Goal: Transaction & Acquisition: Download file/media

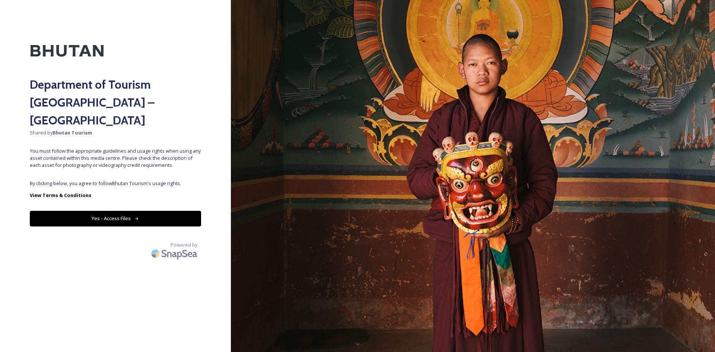
click at [139, 211] on button "Yes - Access Files" at bounding box center [115, 218] width 171 height 15
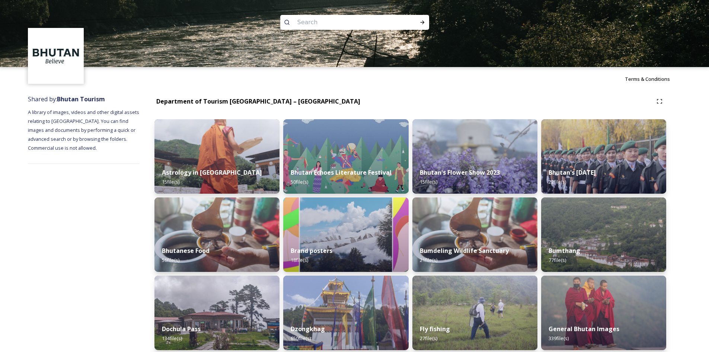
click at [303, 23] on input at bounding box center [345, 22] width 102 height 16
type input "bumthanvg"
click at [320, 24] on span "bumthanvg" at bounding box center [310, 22] width 32 height 11
click at [427, 21] on div "Run Search" at bounding box center [422, 22] width 13 height 13
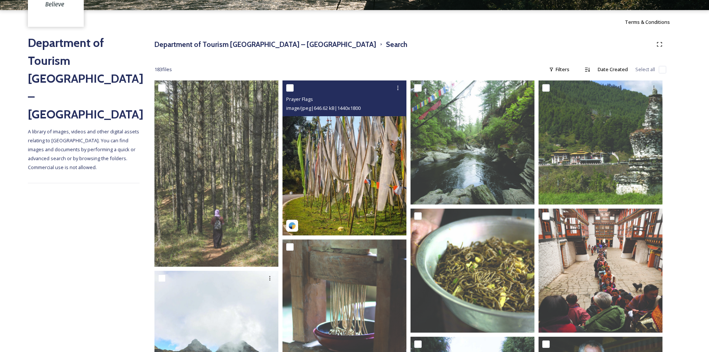
scroll to position [74, 0]
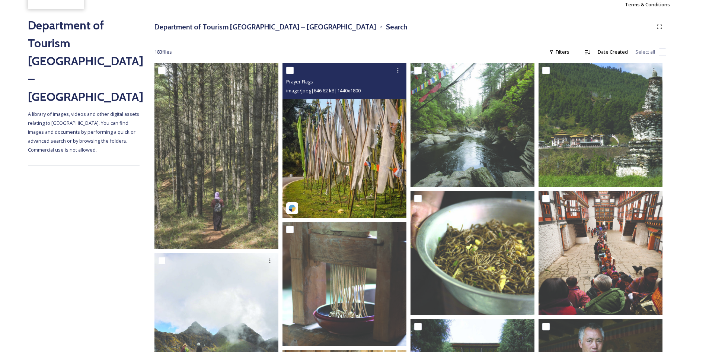
click at [336, 151] on img at bounding box center [345, 140] width 124 height 155
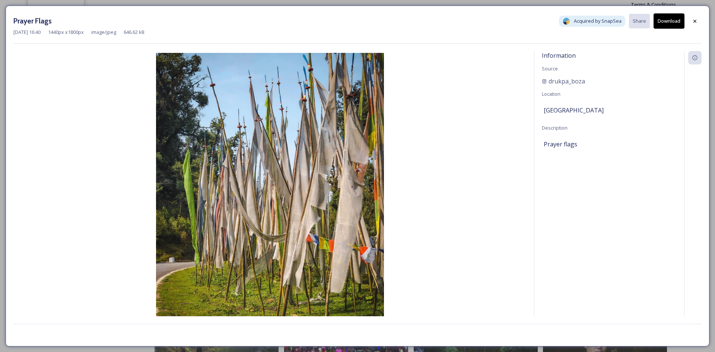
click at [681, 29] on div "[DATE] 16:40 1440 px x 1800 px image/jpeg 646.62 kB" at bounding box center [357, 32] width 688 height 7
click at [671, 22] on button "Download" at bounding box center [668, 20] width 31 height 15
click at [703, 22] on div "Prayer Flags Acquired by SnapSea Share Download [DATE] 16:40 1440 px x 1800 px …" at bounding box center [358, 176] width 704 height 341
click at [697, 21] on icon at bounding box center [695, 21] width 6 height 6
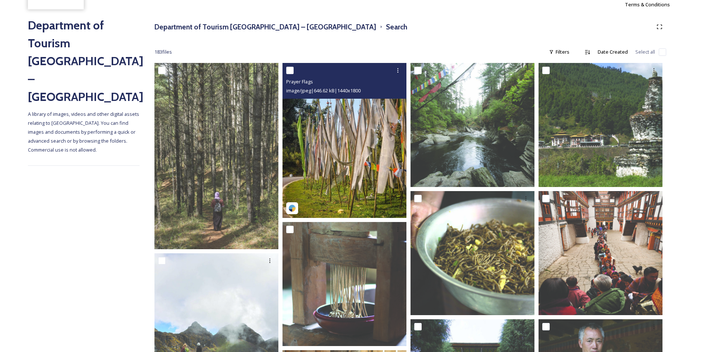
scroll to position [149, 0]
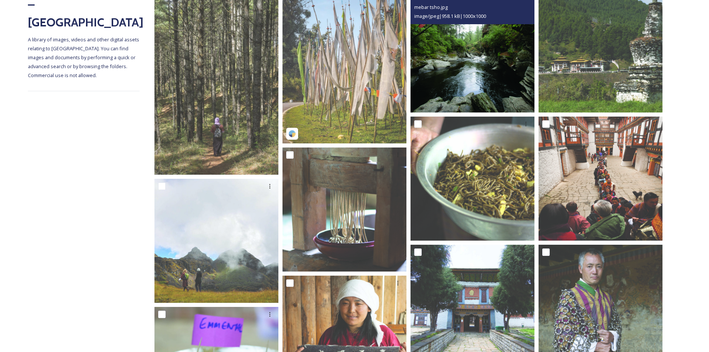
click at [455, 73] on img at bounding box center [473, 50] width 124 height 124
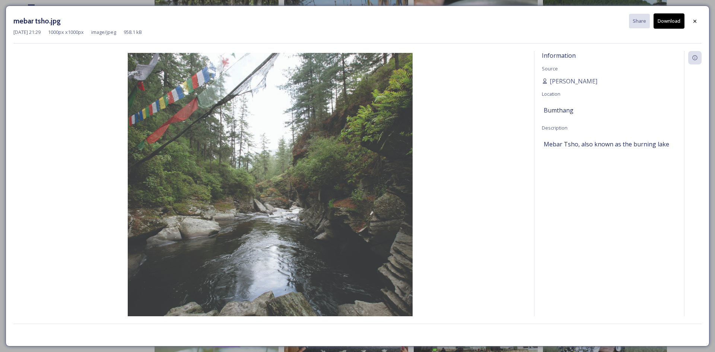
click at [670, 22] on button "Download" at bounding box center [668, 20] width 31 height 15
click at [698, 22] on div at bounding box center [694, 20] width 13 height 13
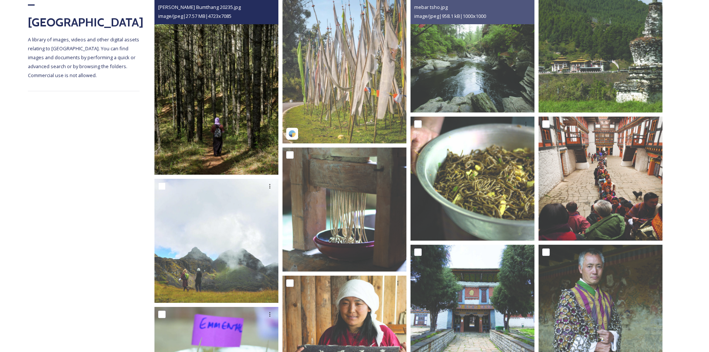
click at [212, 130] on img at bounding box center [217, 81] width 124 height 186
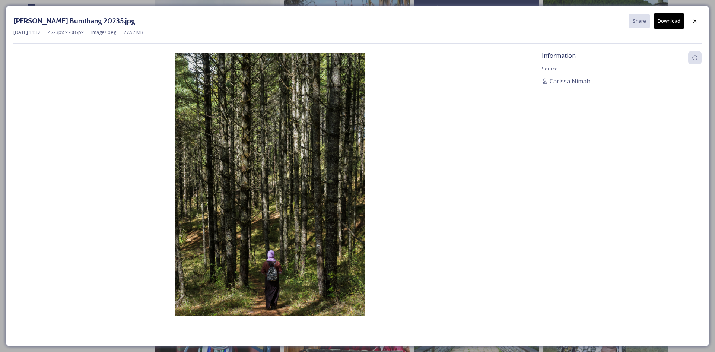
click at [669, 25] on button "Download" at bounding box center [668, 20] width 31 height 15
click at [693, 20] on icon at bounding box center [695, 21] width 6 height 6
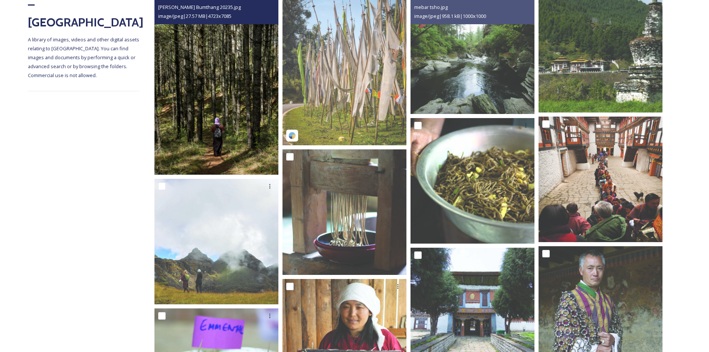
click at [243, 102] on img at bounding box center [217, 81] width 124 height 186
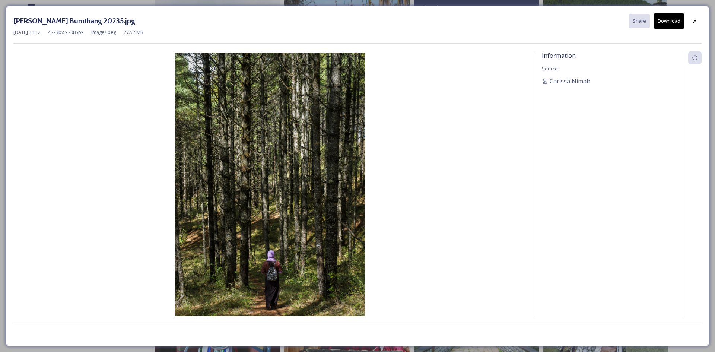
click at [684, 25] on button "Download" at bounding box center [668, 20] width 31 height 15
click at [700, 18] on div at bounding box center [694, 21] width 13 height 13
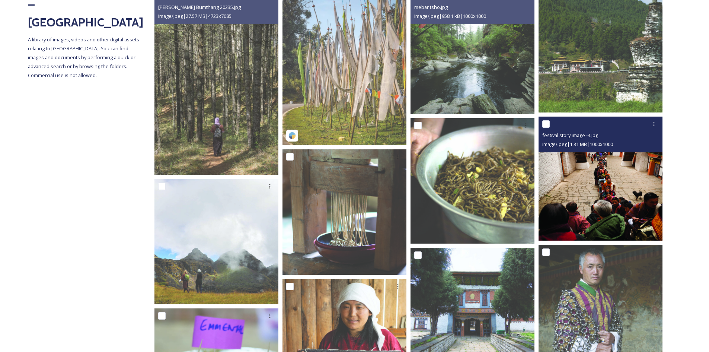
click at [595, 212] on img at bounding box center [601, 179] width 124 height 124
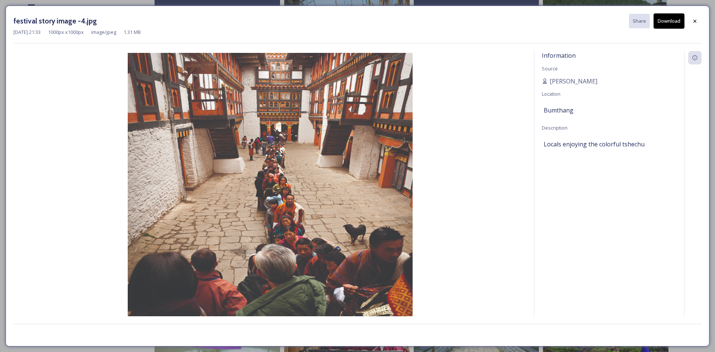
click at [668, 28] on button "Download" at bounding box center [668, 20] width 31 height 15
click at [698, 21] on div at bounding box center [694, 21] width 13 height 13
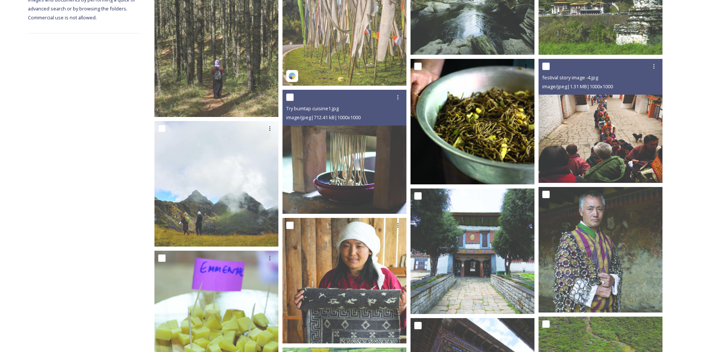
scroll to position [223, 0]
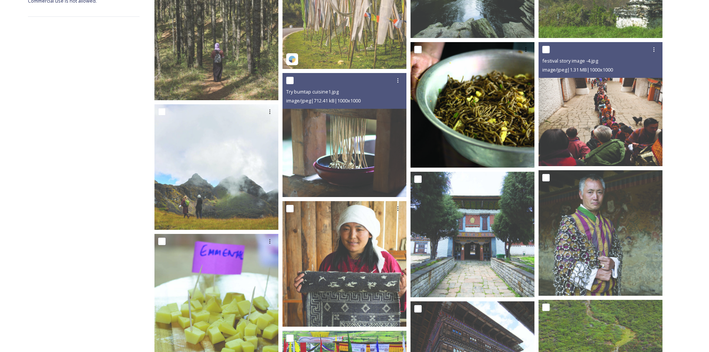
click at [478, 123] on img at bounding box center [473, 104] width 125 height 125
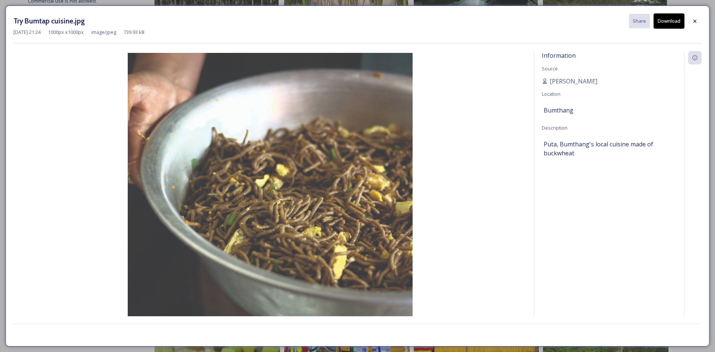
click at [668, 24] on button "Download" at bounding box center [668, 20] width 31 height 15
click at [700, 19] on div at bounding box center [694, 21] width 13 height 13
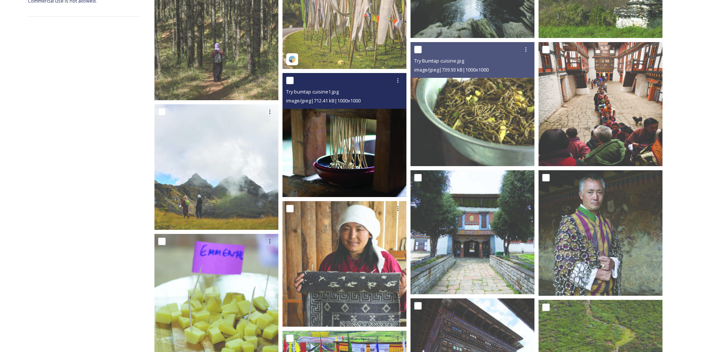
click at [341, 153] on img at bounding box center [345, 135] width 124 height 124
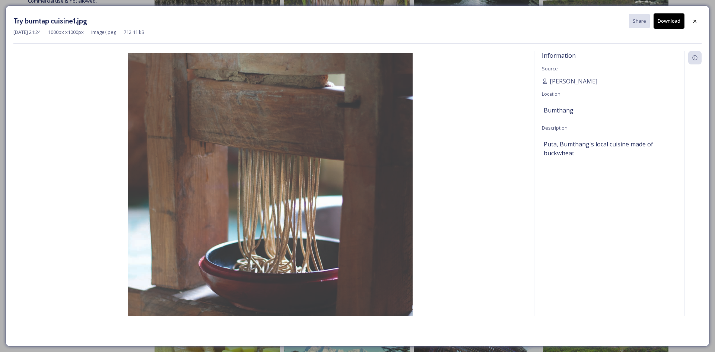
click at [669, 23] on button "Download" at bounding box center [668, 20] width 31 height 15
click at [700, 21] on div at bounding box center [694, 21] width 13 height 13
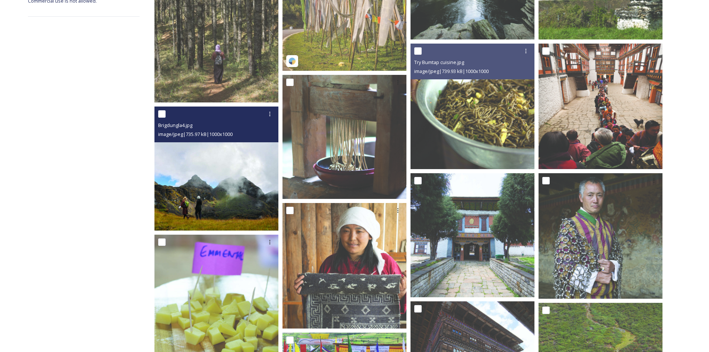
click at [204, 183] on img at bounding box center [217, 168] width 124 height 124
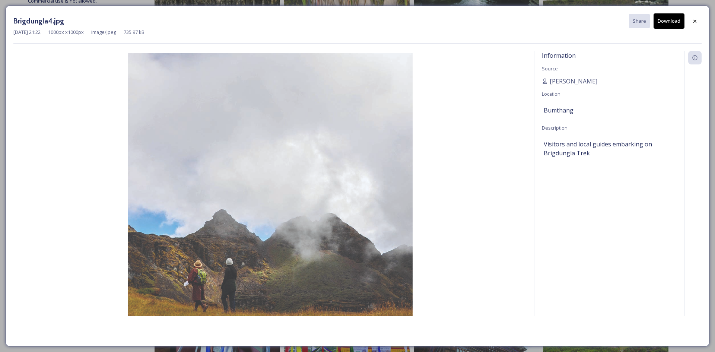
click at [667, 24] on button "Download" at bounding box center [668, 20] width 31 height 15
click at [697, 20] on icon at bounding box center [695, 21] width 6 height 6
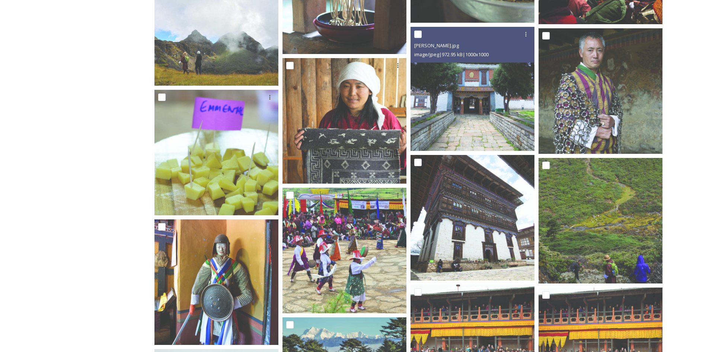
scroll to position [372, 0]
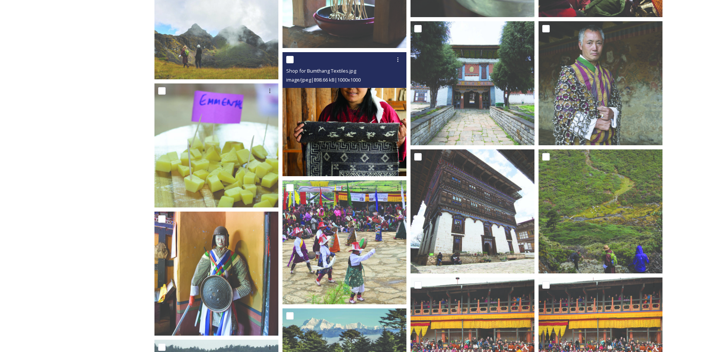
click at [354, 127] on img at bounding box center [345, 114] width 124 height 124
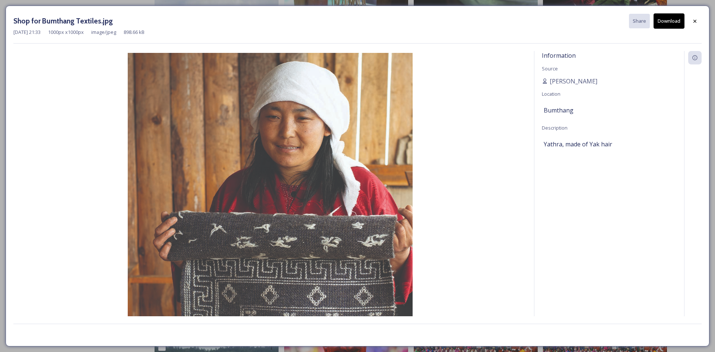
click at [663, 22] on button "Download" at bounding box center [668, 20] width 31 height 15
click at [694, 17] on div at bounding box center [694, 21] width 13 height 13
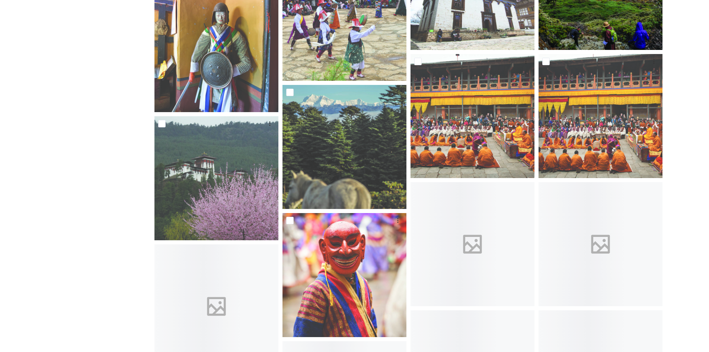
scroll to position [447, 0]
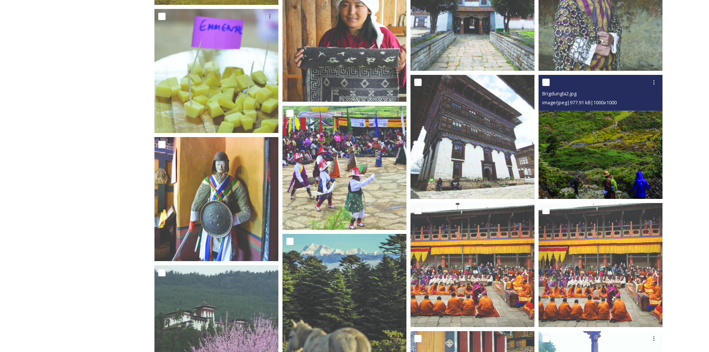
click at [593, 156] on img at bounding box center [601, 137] width 124 height 124
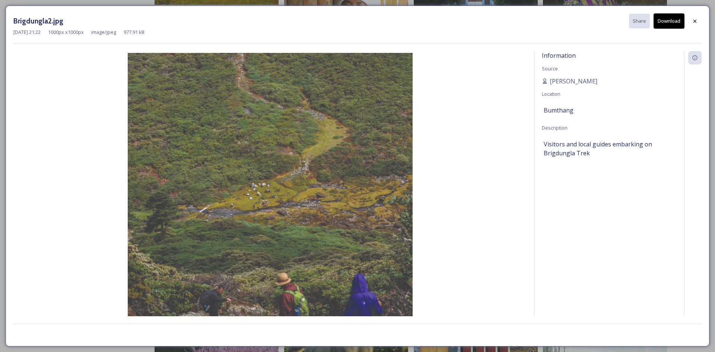
click at [663, 22] on button "Download" at bounding box center [668, 20] width 31 height 15
click at [692, 24] on icon at bounding box center [695, 21] width 6 height 6
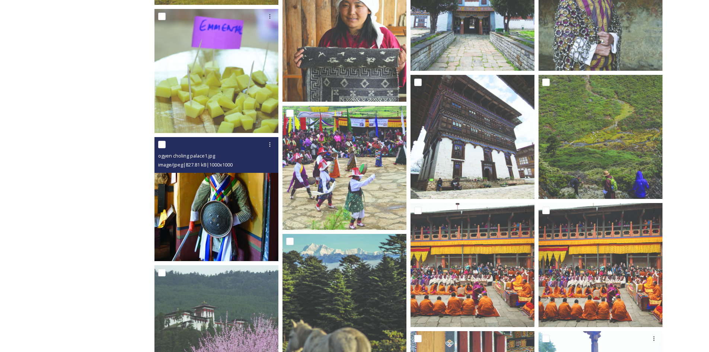
click at [225, 190] on img at bounding box center [217, 199] width 124 height 124
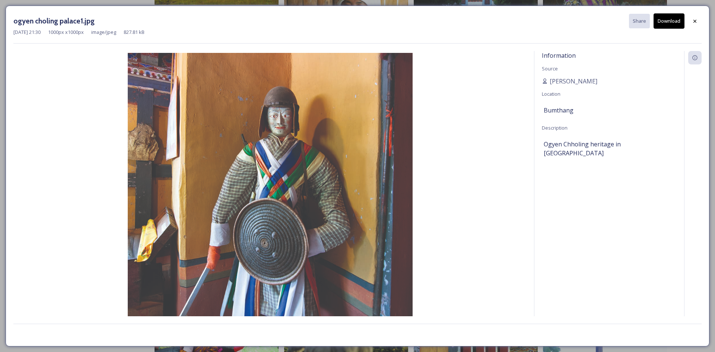
click at [672, 20] on button "Download" at bounding box center [668, 20] width 31 height 15
drag, startPoint x: 694, startPoint y: 19, endPoint x: 602, endPoint y: 126, distance: 140.9
click at [694, 19] on icon at bounding box center [695, 21] width 6 height 6
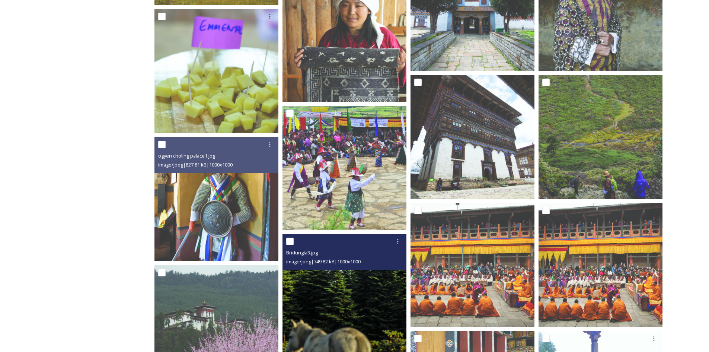
scroll to position [596, 0]
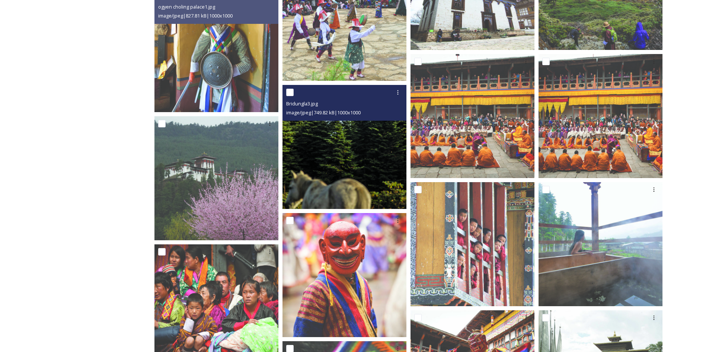
click at [339, 173] on img at bounding box center [345, 147] width 124 height 124
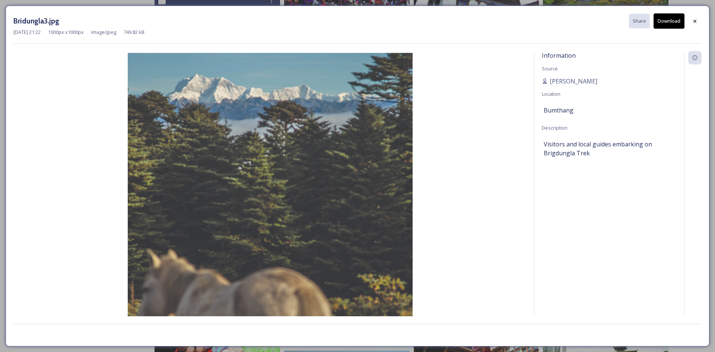
click at [669, 28] on button "Download" at bounding box center [668, 20] width 31 height 15
click at [693, 21] on icon at bounding box center [695, 21] width 6 height 6
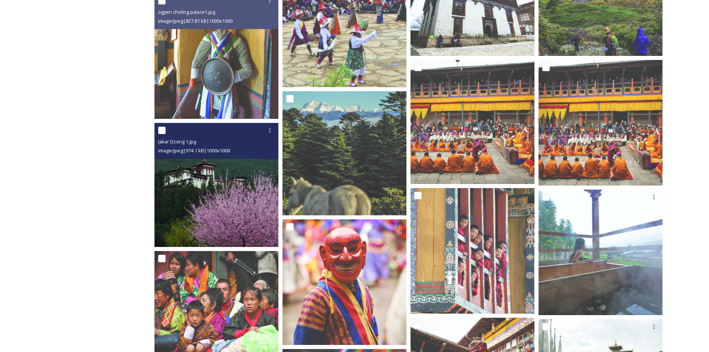
click at [227, 168] on img at bounding box center [217, 185] width 124 height 124
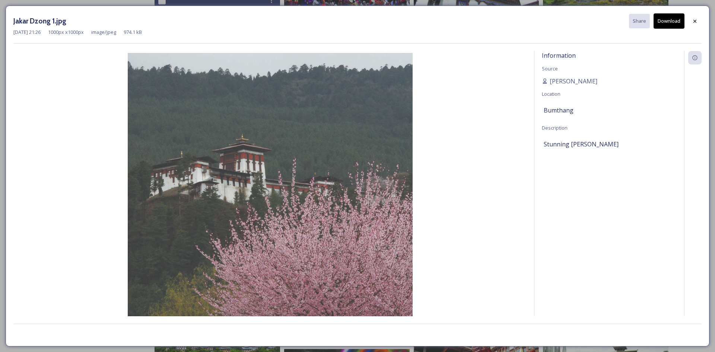
click at [662, 20] on button "Download" at bounding box center [668, 20] width 31 height 15
click at [696, 19] on icon at bounding box center [695, 21] width 6 height 6
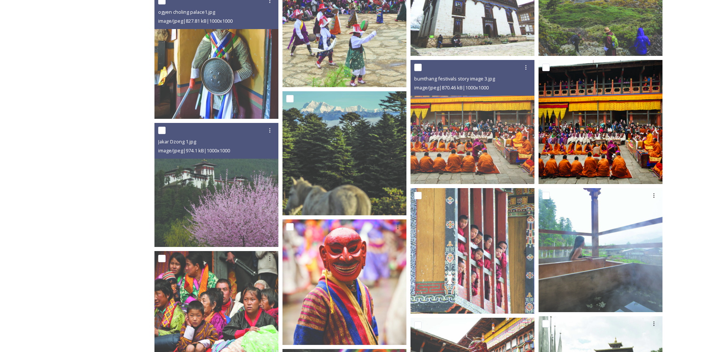
click at [577, 141] on img at bounding box center [601, 122] width 124 height 124
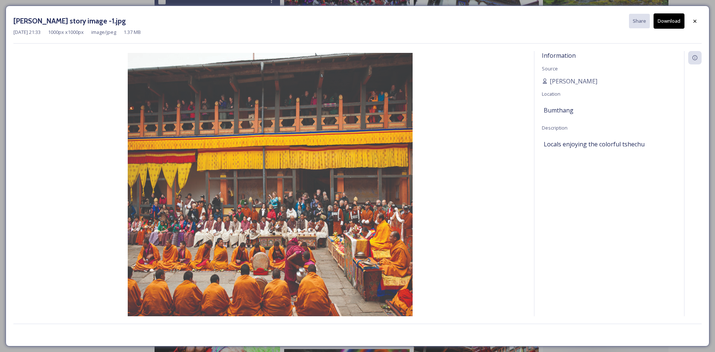
click at [665, 24] on button "Download" at bounding box center [668, 20] width 31 height 15
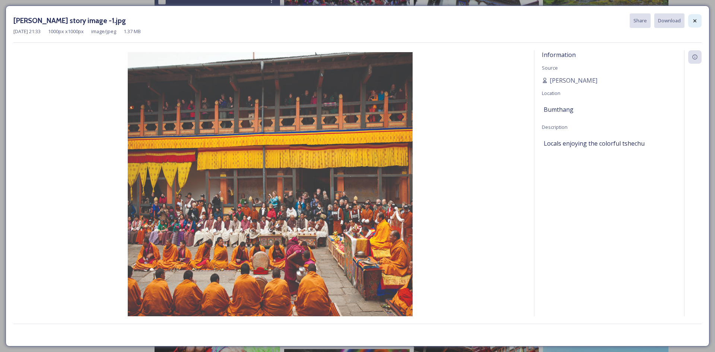
click at [698, 22] on div at bounding box center [694, 20] width 13 height 13
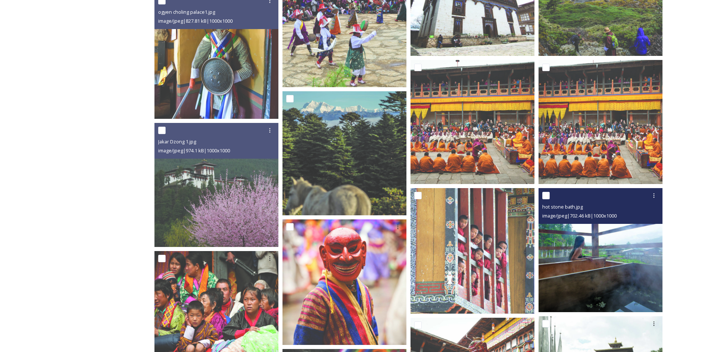
click at [598, 242] on img at bounding box center [601, 250] width 124 height 124
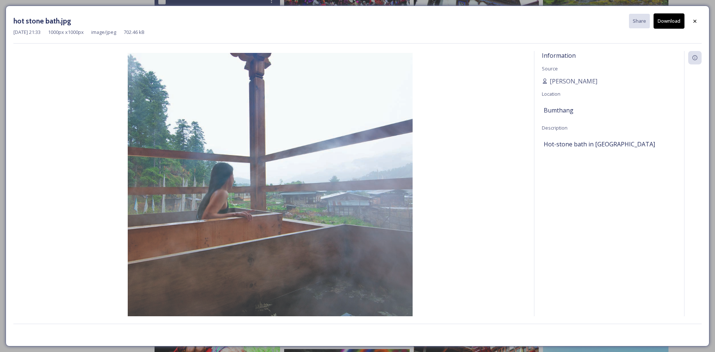
click at [671, 21] on button "Download" at bounding box center [668, 20] width 31 height 15
click at [694, 21] on icon at bounding box center [695, 21] width 6 height 6
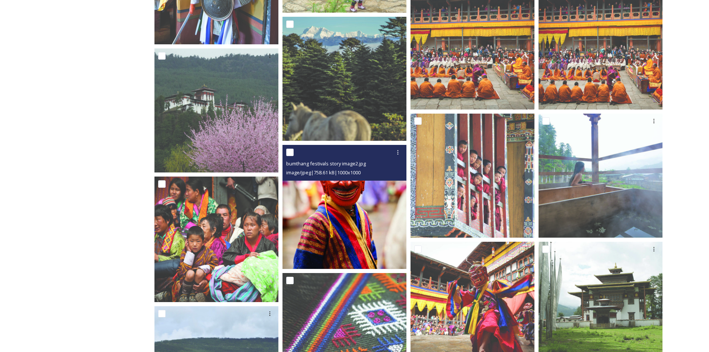
scroll to position [819, 0]
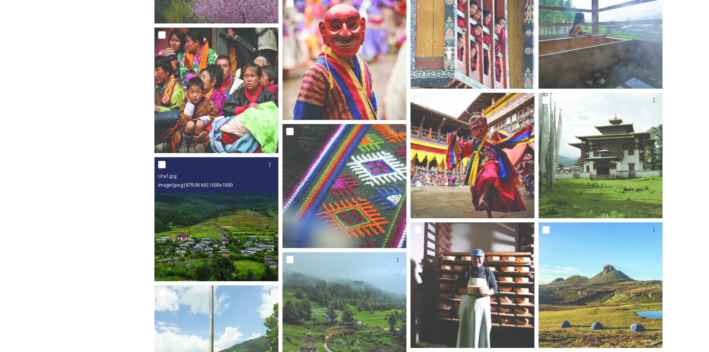
click at [230, 210] on img at bounding box center [217, 219] width 124 height 124
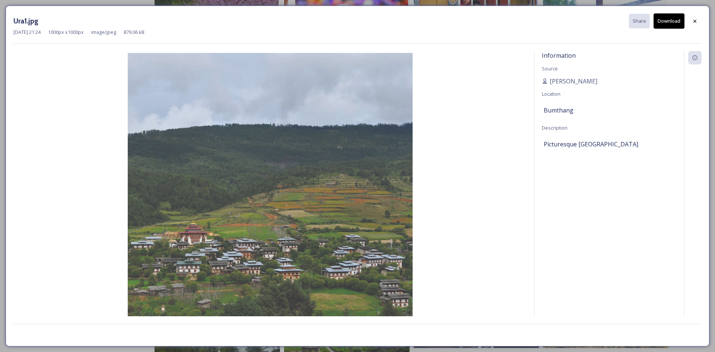
click at [666, 20] on button "Download" at bounding box center [668, 20] width 31 height 15
click at [697, 23] on icon at bounding box center [695, 21] width 6 height 6
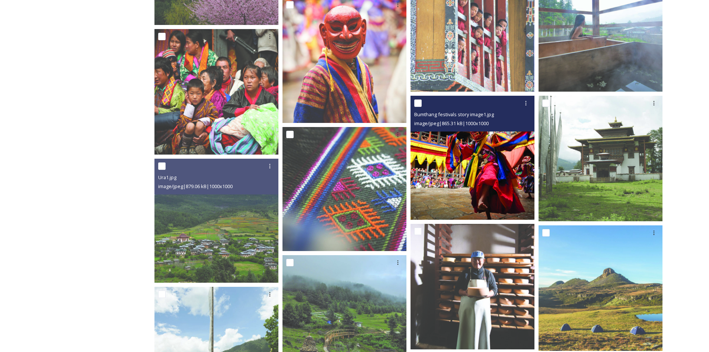
click at [474, 163] on img at bounding box center [473, 158] width 124 height 124
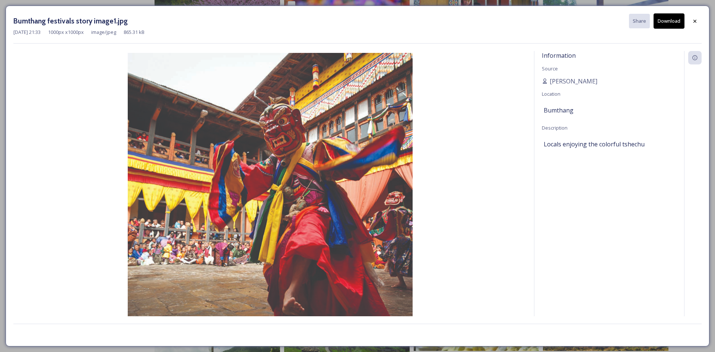
click at [674, 19] on button "Download" at bounding box center [668, 20] width 31 height 15
click at [695, 19] on icon at bounding box center [695, 21] width 6 height 6
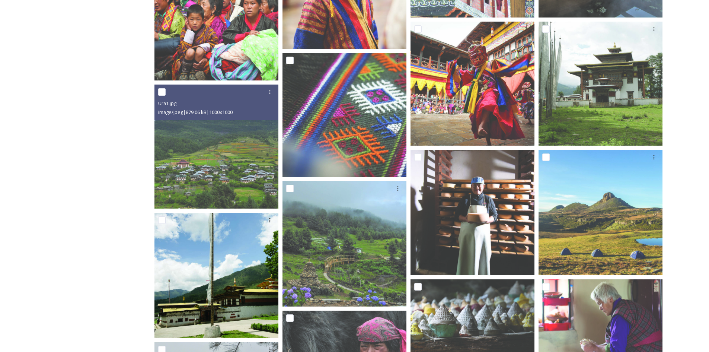
scroll to position [894, 0]
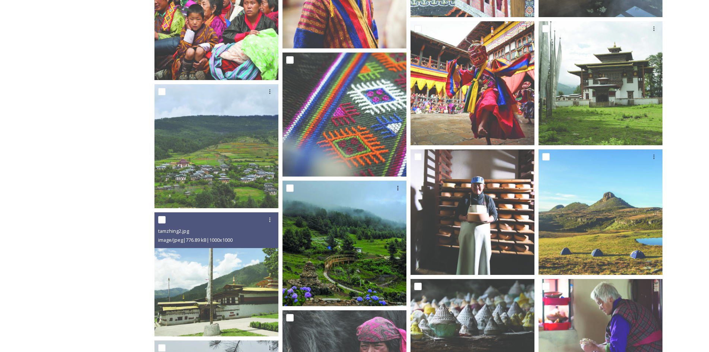
click at [341, 263] on img at bounding box center [345, 243] width 125 height 125
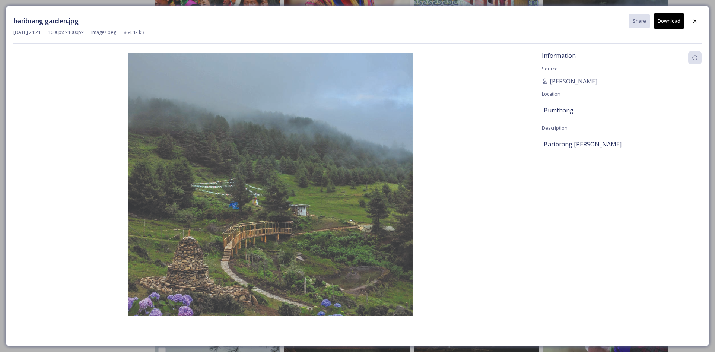
click at [676, 22] on button "Download" at bounding box center [668, 20] width 31 height 15
click at [695, 22] on icon at bounding box center [695, 21] width 6 height 6
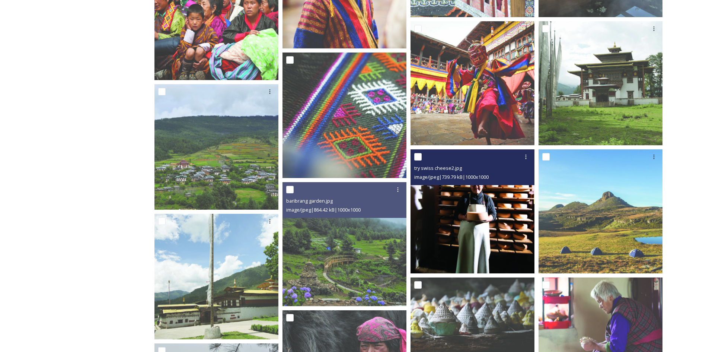
scroll to position [968, 0]
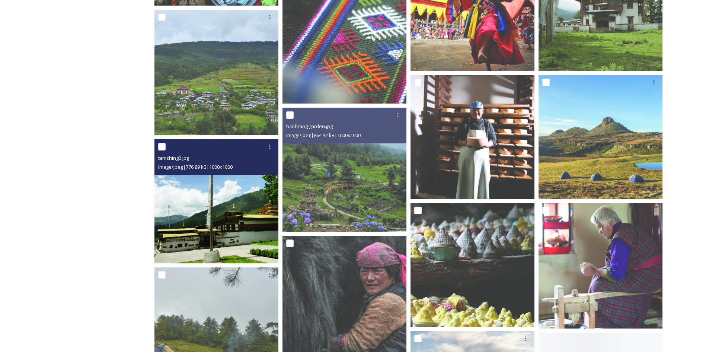
click at [231, 210] on img at bounding box center [217, 201] width 124 height 124
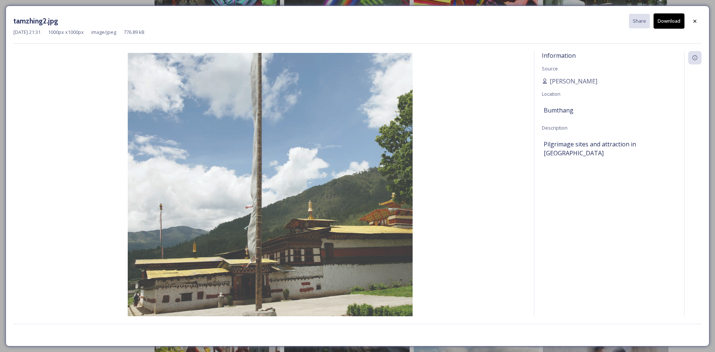
click at [666, 22] on button "Download" at bounding box center [668, 20] width 31 height 15
click at [697, 22] on icon at bounding box center [695, 21] width 6 height 6
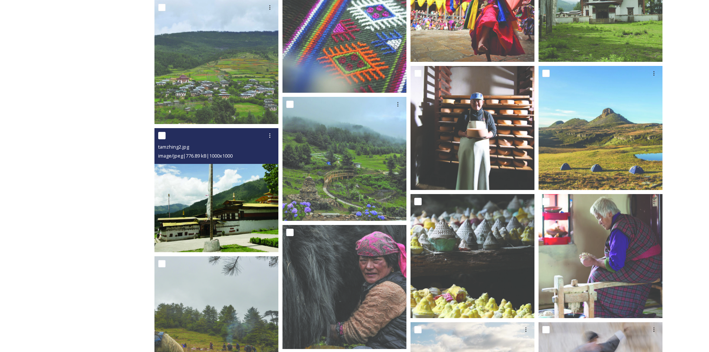
scroll to position [894, 0]
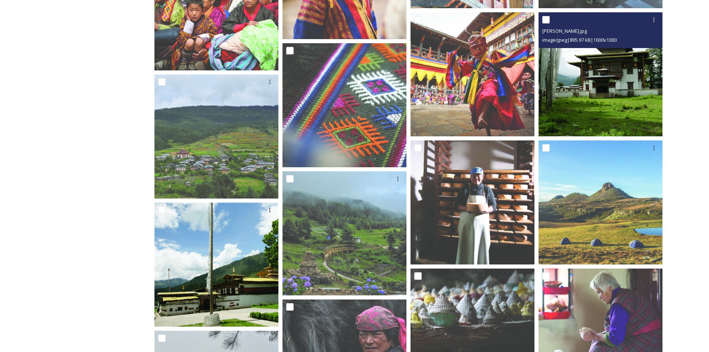
click at [603, 89] on img at bounding box center [601, 74] width 124 height 124
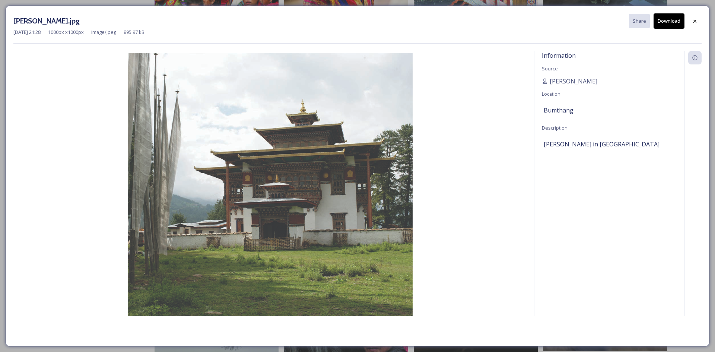
click at [670, 27] on button "Download" at bounding box center [668, 20] width 31 height 15
click at [699, 23] on div at bounding box center [694, 21] width 13 height 13
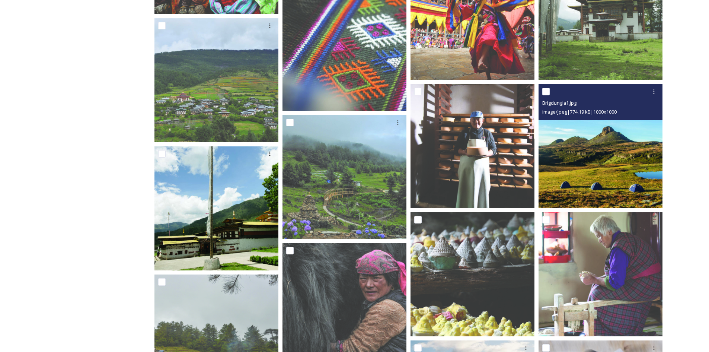
scroll to position [968, 0]
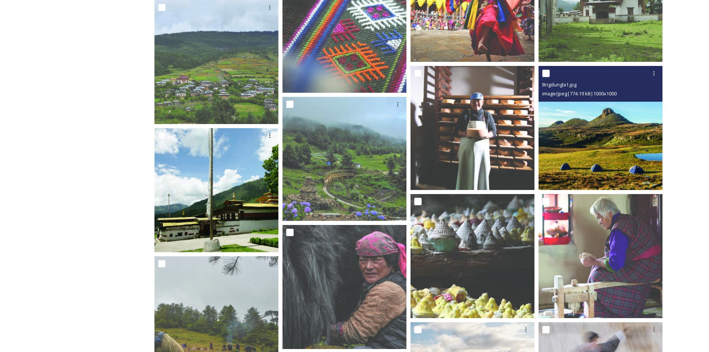
click at [584, 135] on img at bounding box center [601, 128] width 124 height 124
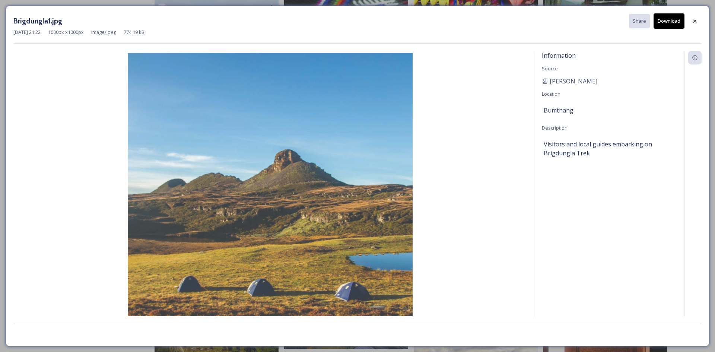
click at [669, 21] on button "Download" at bounding box center [668, 20] width 31 height 15
drag, startPoint x: 692, startPoint y: 22, endPoint x: 535, endPoint y: 162, distance: 210.2
click at [692, 22] on icon at bounding box center [695, 21] width 6 height 6
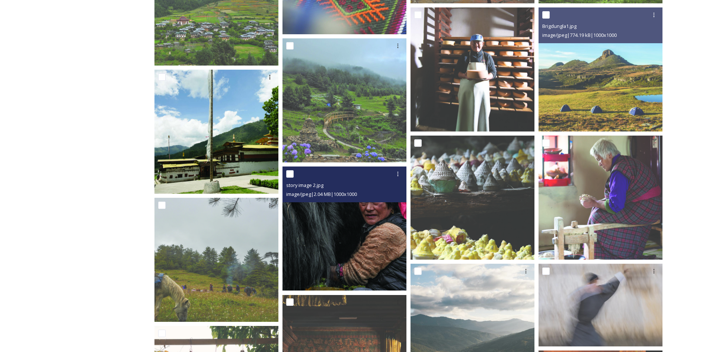
scroll to position [1042, 0]
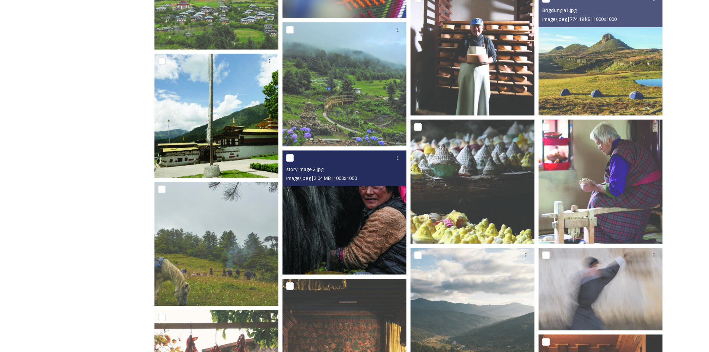
click at [328, 230] on img at bounding box center [345, 212] width 124 height 124
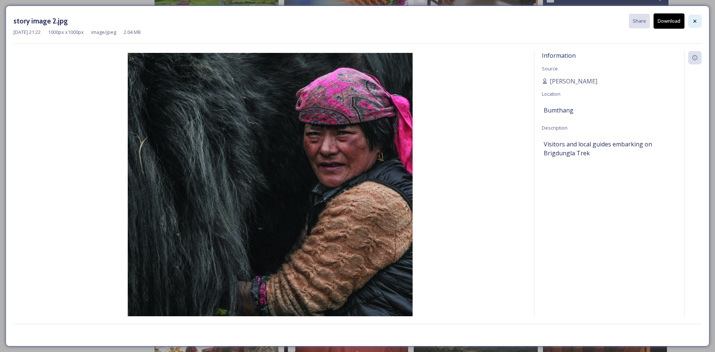
click at [694, 23] on icon at bounding box center [695, 21] width 6 height 6
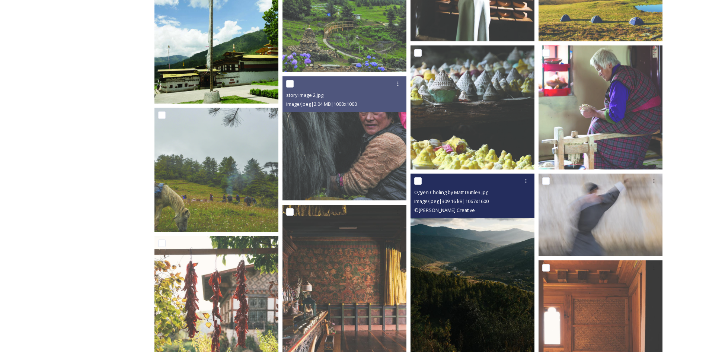
scroll to position [1191, 0]
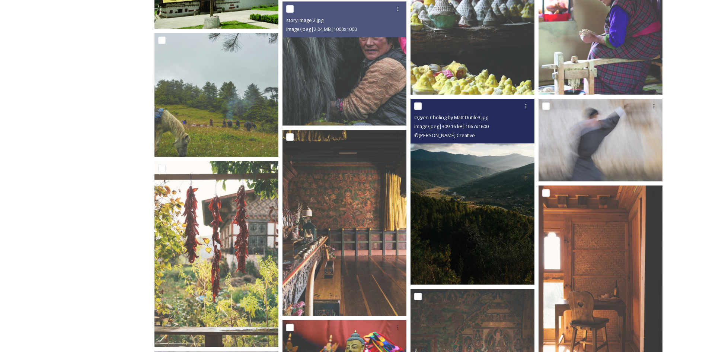
click at [491, 191] on img at bounding box center [473, 192] width 124 height 186
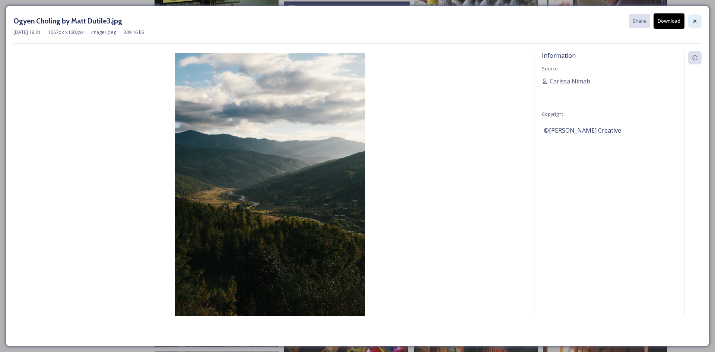
click at [694, 22] on icon at bounding box center [694, 20] width 3 height 3
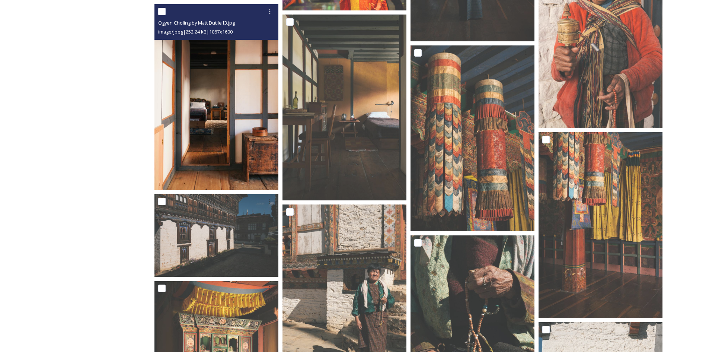
scroll to position [1638, 0]
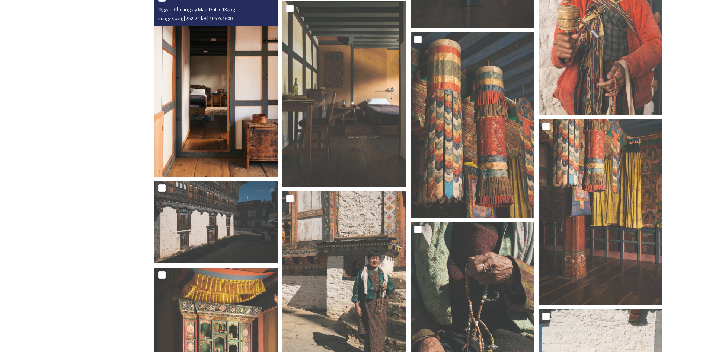
click at [227, 151] on img at bounding box center [217, 84] width 124 height 186
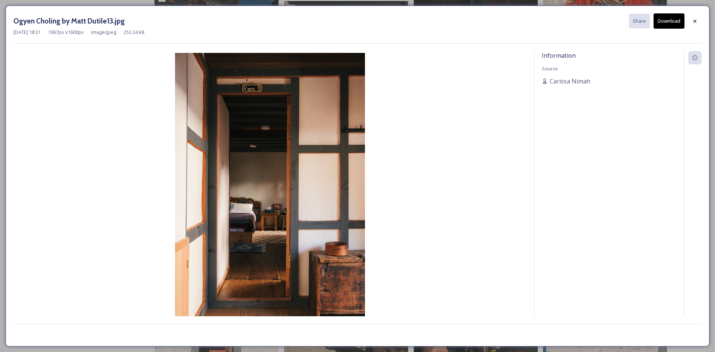
click at [665, 22] on button "Download" at bounding box center [668, 20] width 31 height 15
click at [693, 21] on icon at bounding box center [695, 21] width 6 height 6
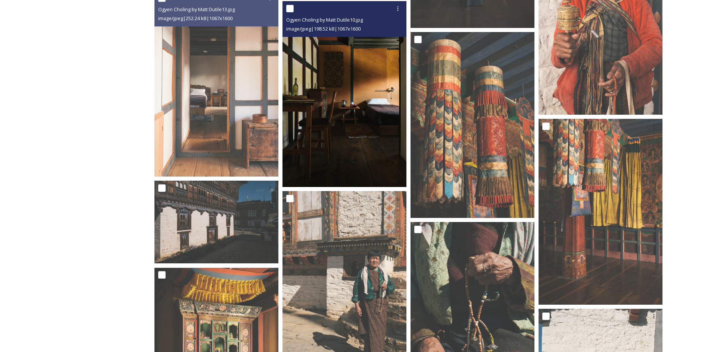
click at [355, 121] on img at bounding box center [345, 94] width 124 height 186
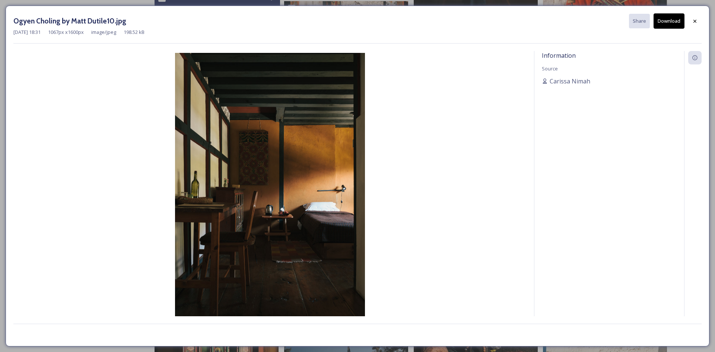
click at [669, 22] on button "Download" at bounding box center [668, 20] width 31 height 15
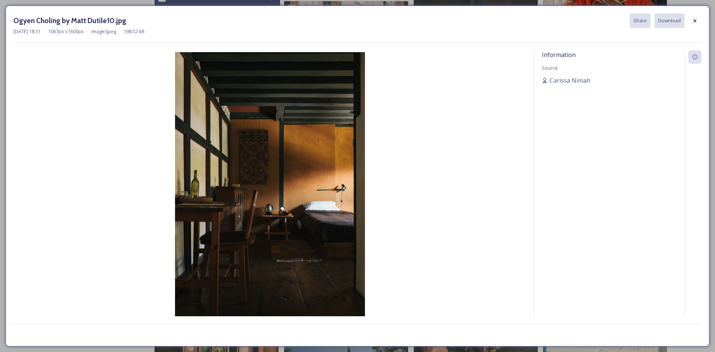
drag, startPoint x: 694, startPoint y: 20, endPoint x: 601, endPoint y: 80, distance: 110.4
click at [694, 20] on icon at bounding box center [695, 21] width 6 height 6
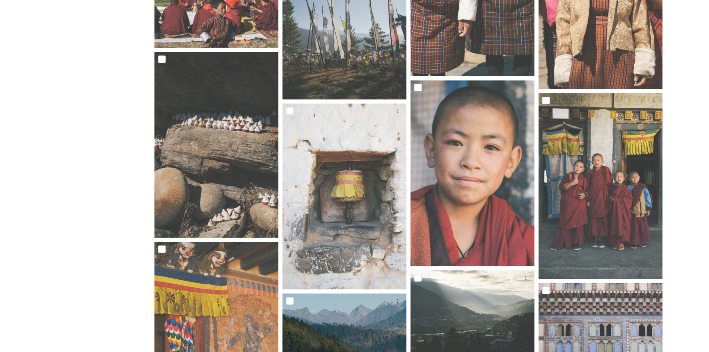
scroll to position [2457, 0]
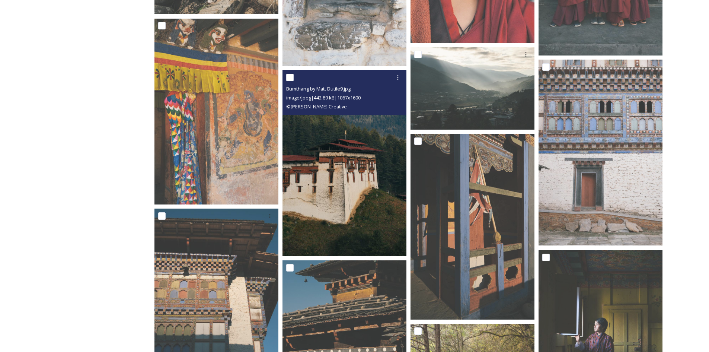
click at [348, 188] on img at bounding box center [345, 163] width 124 height 186
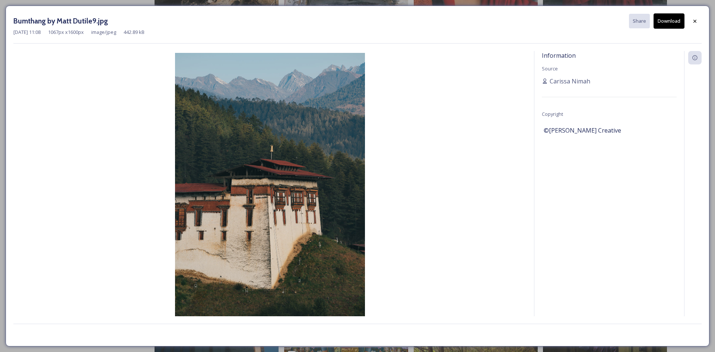
click at [674, 20] on button "Download" at bounding box center [668, 20] width 31 height 15
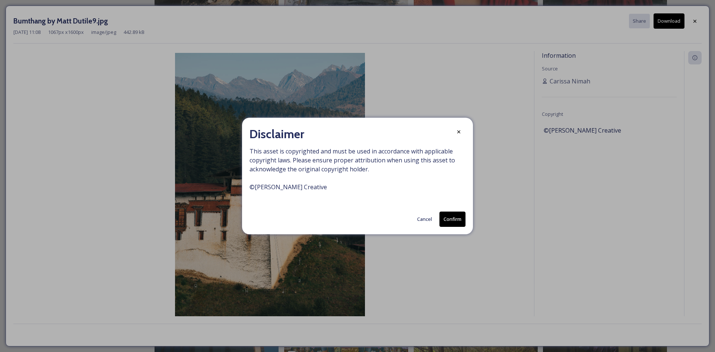
click at [420, 219] on button "Cancel" at bounding box center [424, 219] width 22 height 15
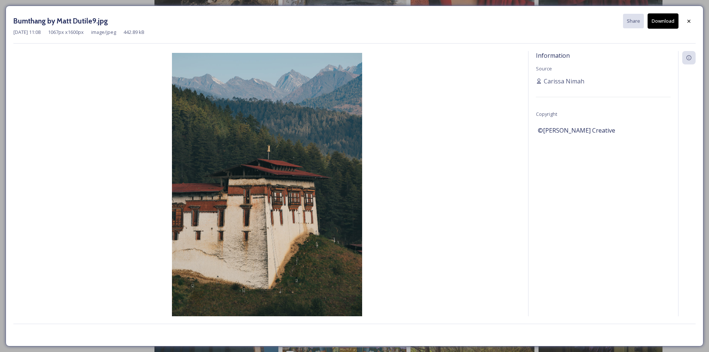
click at [691, 21] on icon at bounding box center [689, 21] width 6 height 6
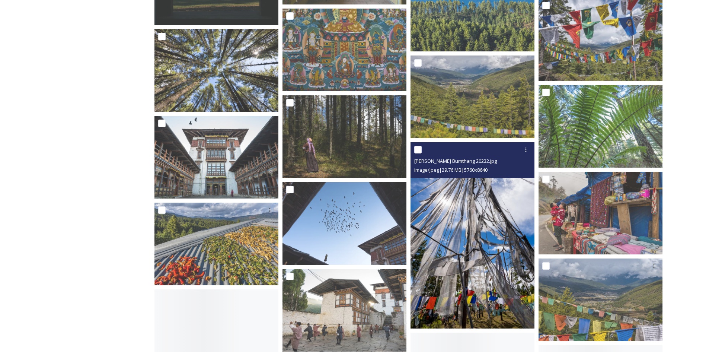
scroll to position [3053, 0]
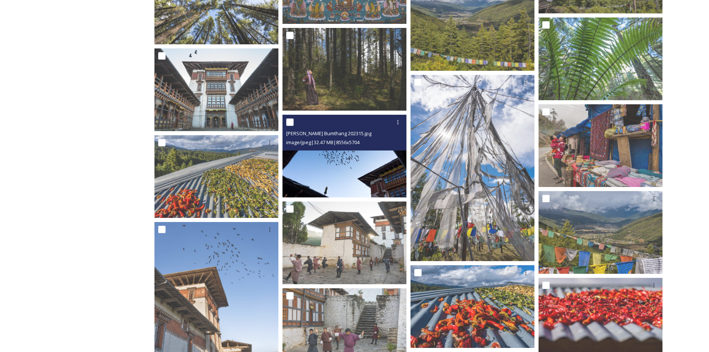
click at [360, 174] on img at bounding box center [345, 156] width 124 height 83
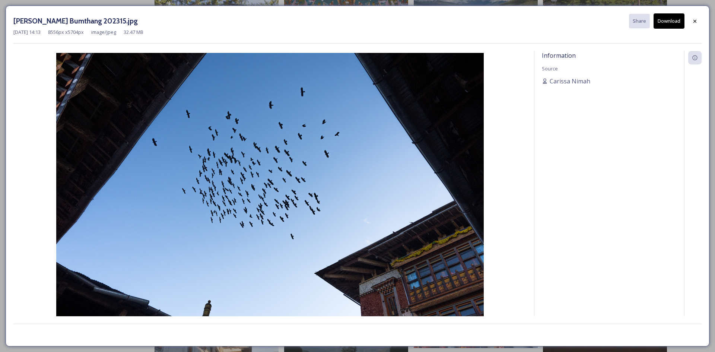
click at [665, 20] on button "Download" at bounding box center [668, 20] width 31 height 15
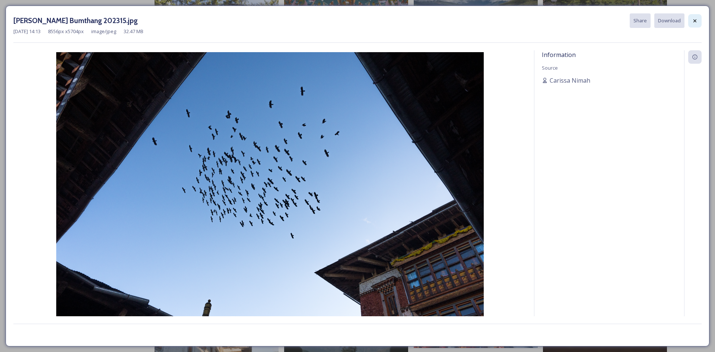
click at [695, 22] on icon at bounding box center [695, 21] width 6 height 6
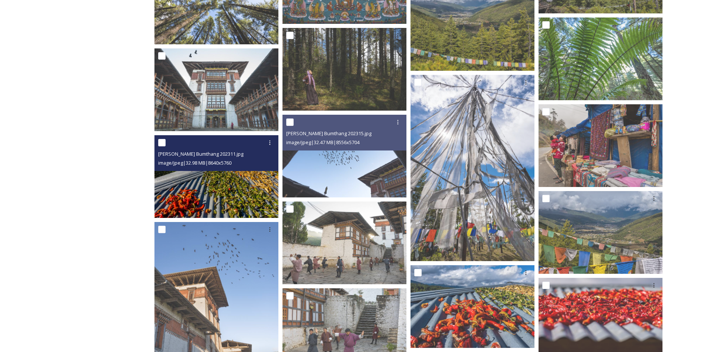
click at [201, 196] on img at bounding box center [217, 176] width 124 height 83
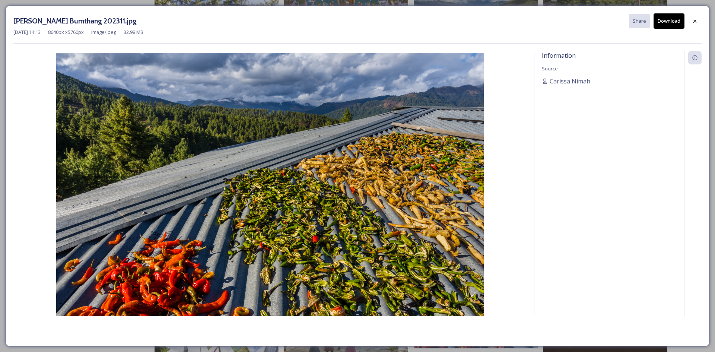
drag, startPoint x: 673, startPoint y: 22, endPoint x: 682, endPoint y: 22, distance: 9.7
click at [673, 22] on button "Download" at bounding box center [668, 20] width 31 height 15
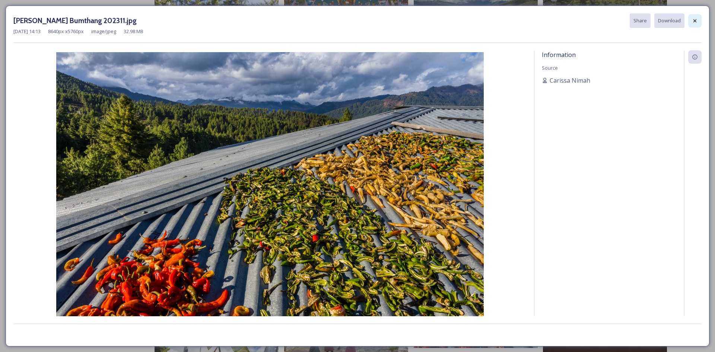
click at [689, 22] on div at bounding box center [694, 20] width 13 height 13
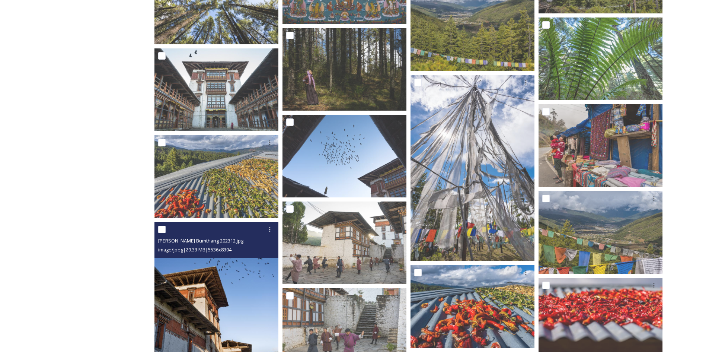
click at [255, 277] on img at bounding box center [217, 315] width 124 height 186
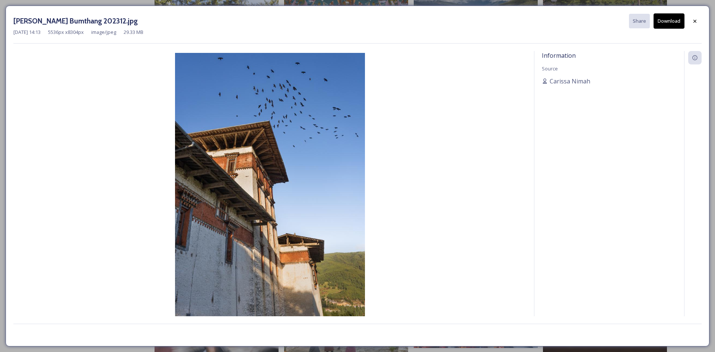
click at [676, 18] on button "Download" at bounding box center [668, 20] width 31 height 15
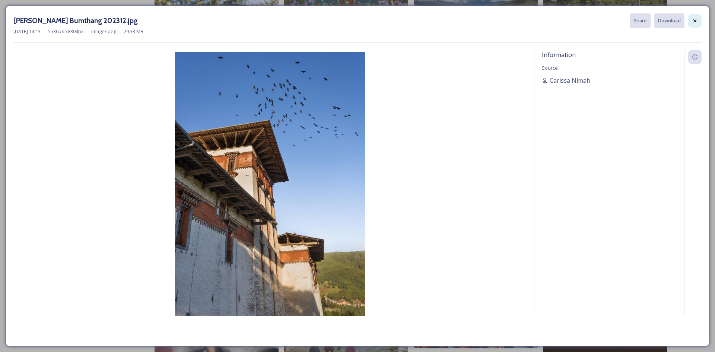
click at [695, 22] on icon at bounding box center [695, 21] width 6 height 6
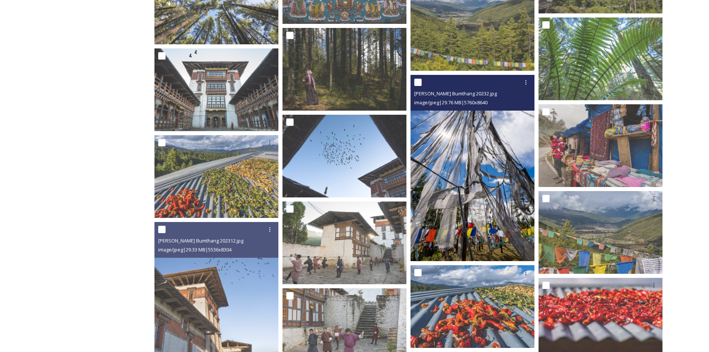
click at [491, 174] on img at bounding box center [473, 168] width 124 height 186
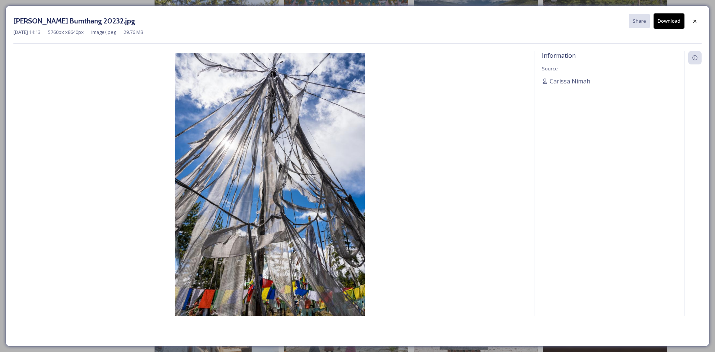
click at [669, 23] on button "Download" at bounding box center [668, 20] width 31 height 15
click at [697, 21] on icon at bounding box center [695, 21] width 6 height 6
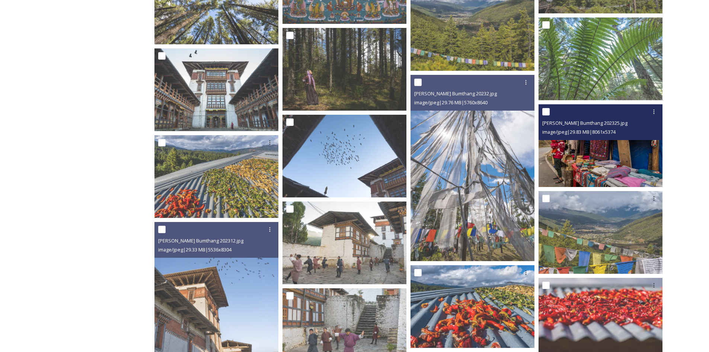
click at [591, 170] on img at bounding box center [601, 145] width 124 height 83
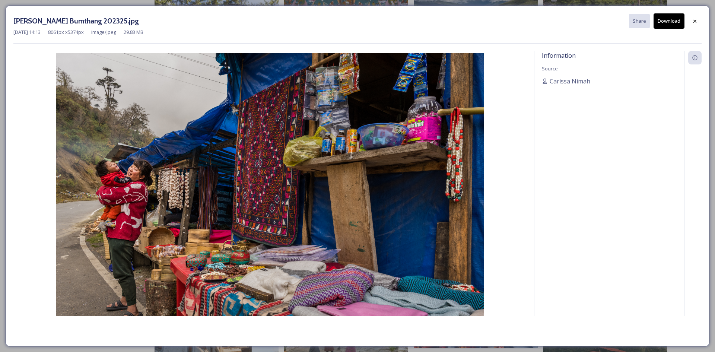
drag, startPoint x: 504, startPoint y: 35, endPoint x: 534, endPoint y: 35, distance: 29.4
click at [504, 35] on div "[DATE] 14:13 8061 px x 5374 px image/jpeg 29.83 MB" at bounding box center [357, 32] width 688 height 7
click at [659, 23] on button "Download" at bounding box center [668, 20] width 31 height 15
click at [691, 19] on div at bounding box center [694, 21] width 13 height 13
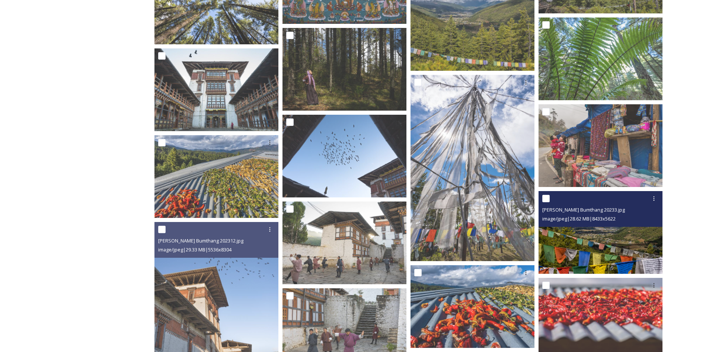
click at [649, 249] on img at bounding box center [601, 232] width 124 height 83
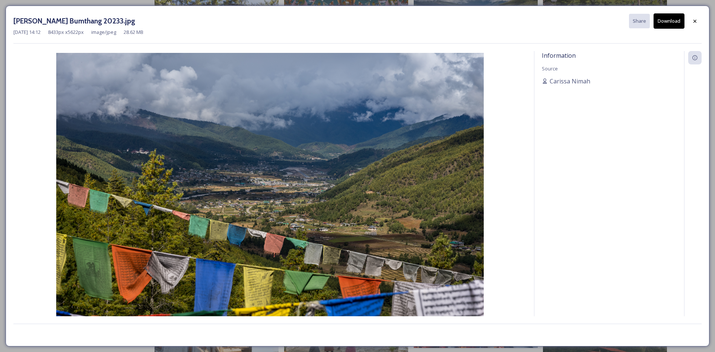
click at [660, 16] on button "Download" at bounding box center [668, 20] width 31 height 15
click at [694, 22] on icon at bounding box center [694, 20] width 3 height 3
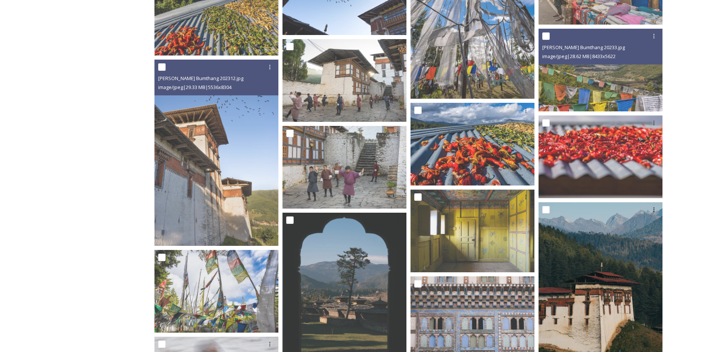
scroll to position [3425, 0]
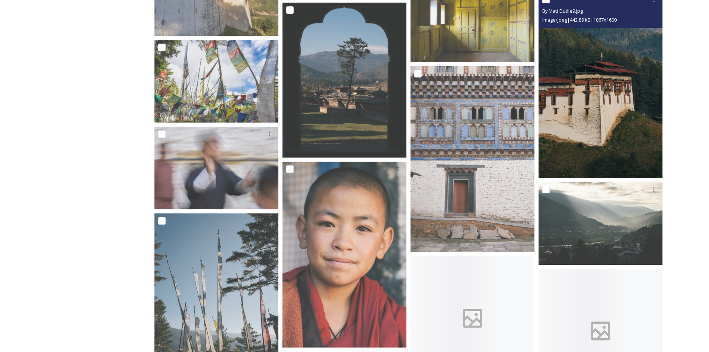
click at [618, 118] on img at bounding box center [601, 85] width 124 height 186
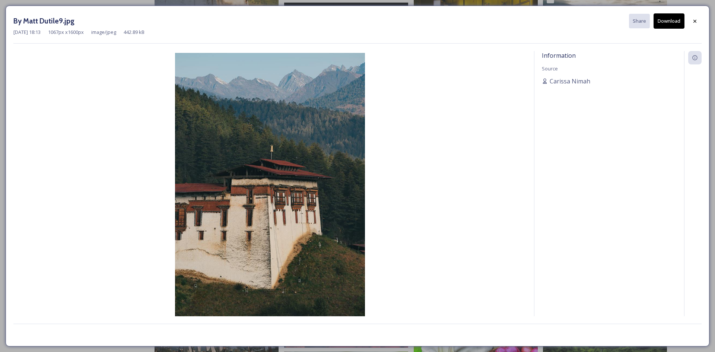
click at [674, 19] on button "Download" at bounding box center [668, 20] width 31 height 15
drag, startPoint x: 697, startPoint y: 18, endPoint x: 343, endPoint y: 177, distance: 387.8
click at [697, 18] on icon at bounding box center [695, 21] width 6 height 6
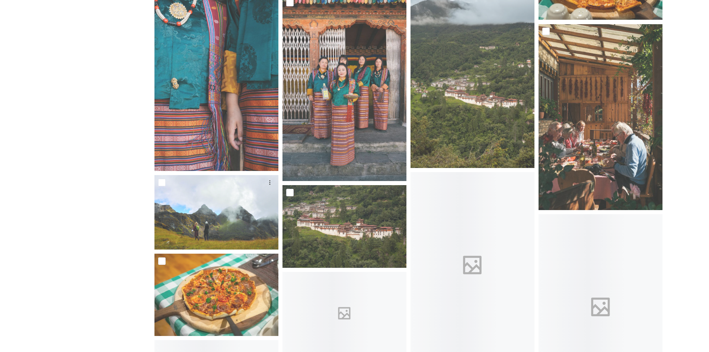
scroll to position [5063, 0]
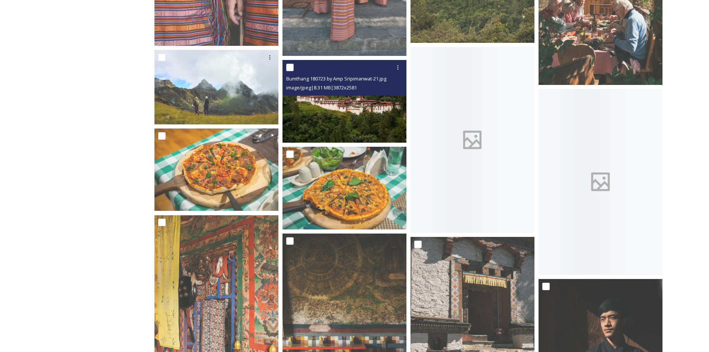
click at [331, 109] on img at bounding box center [345, 101] width 124 height 83
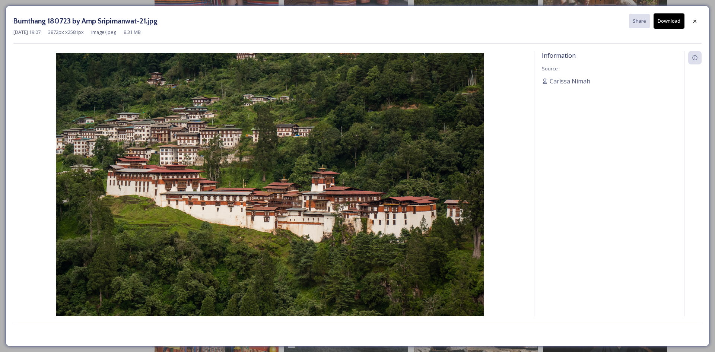
click at [679, 22] on button "Download" at bounding box center [668, 20] width 31 height 15
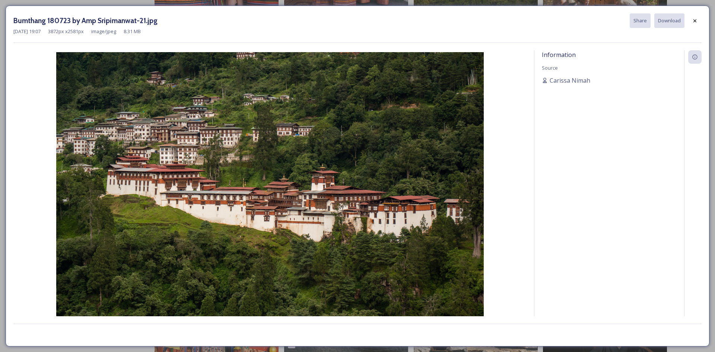
click at [687, 19] on div "Bumthang 180723 by Amp Sripimanwat-21.jpg Share Download" at bounding box center [357, 20] width 688 height 15
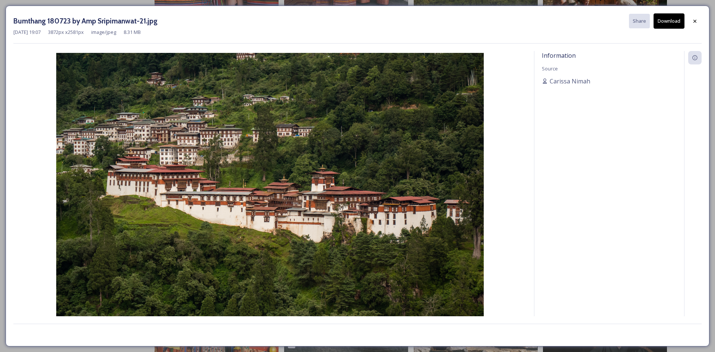
drag, startPoint x: 697, startPoint y: 21, endPoint x: 625, endPoint y: 66, distance: 84.7
click at [697, 21] on icon at bounding box center [695, 21] width 6 height 6
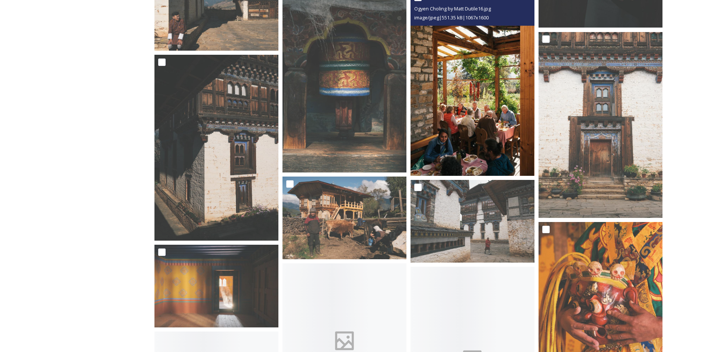
scroll to position [5510, 0]
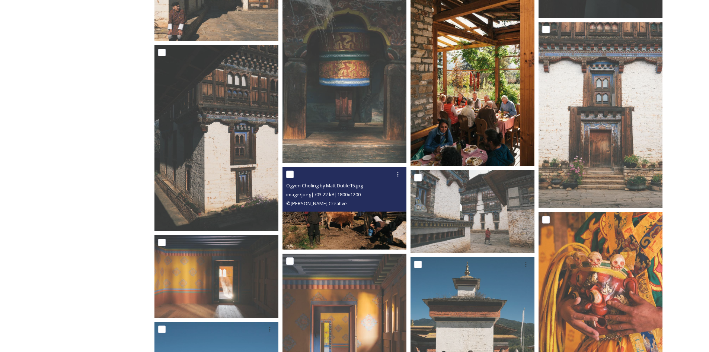
click at [320, 207] on div "© [PERSON_NAME] Creative" at bounding box center [345, 203] width 118 height 9
click at [344, 226] on img at bounding box center [345, 208] width 124 height 83
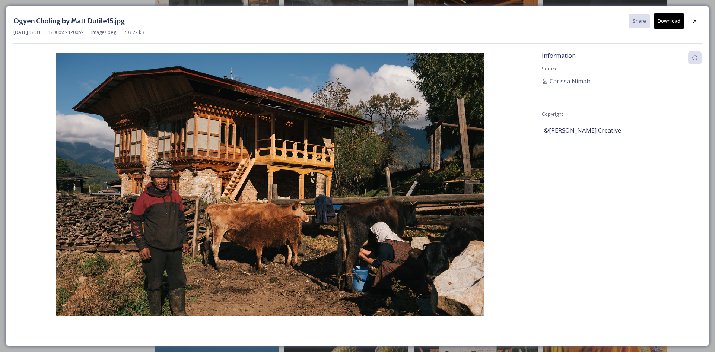
drag, startPoint x: 694, startPoint y: 19, endPoint x: 691, endPoint y: 22, distance: 4.2
click at [694, 19] on icon at bounding box center [695, 21] width 6 height 6
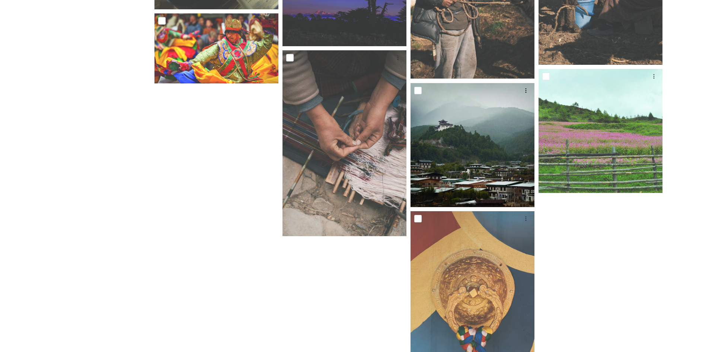
scroll to position [6627, 0]
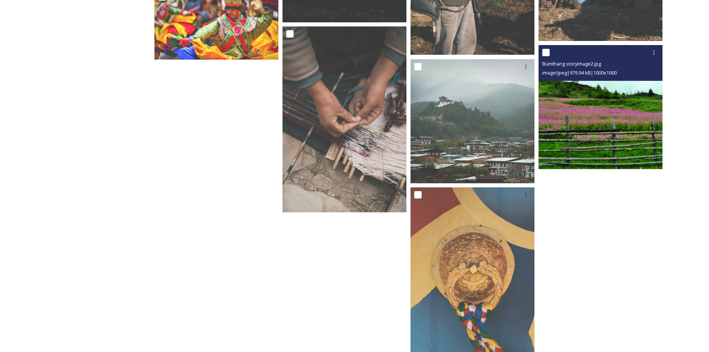
click at [572, 133] on img at bounding box center [601, 107] width 124 height 124
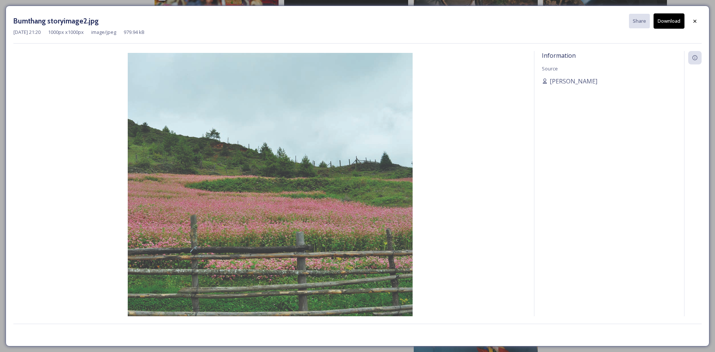
click at [664, 25] on button "Download" at bounding box center [668, 20] width 31 height 15
click at [700, 23] on div at bounding box center [694, 21] width 13 height 13
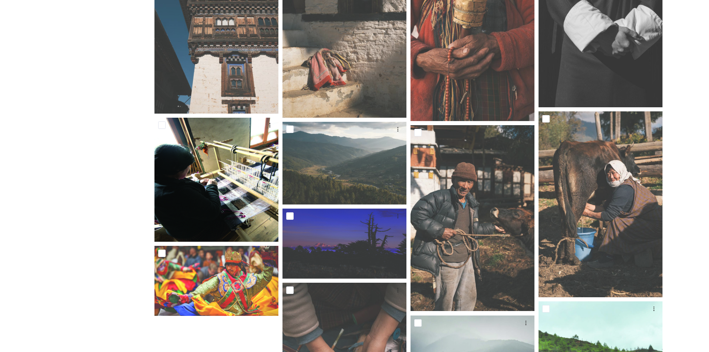
scroll to position [6367, 0]
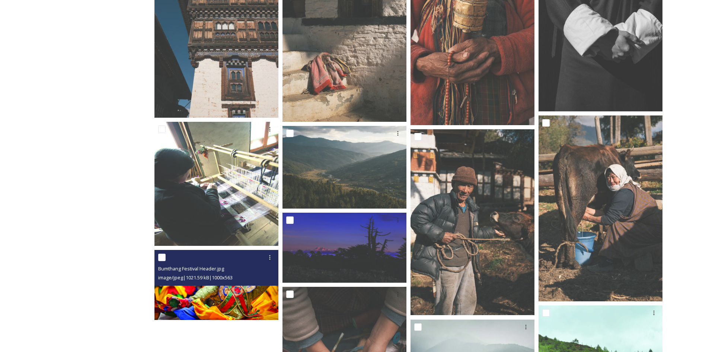
click at [170, 290] on img at bounding box center [217, 285] width 124 height 70
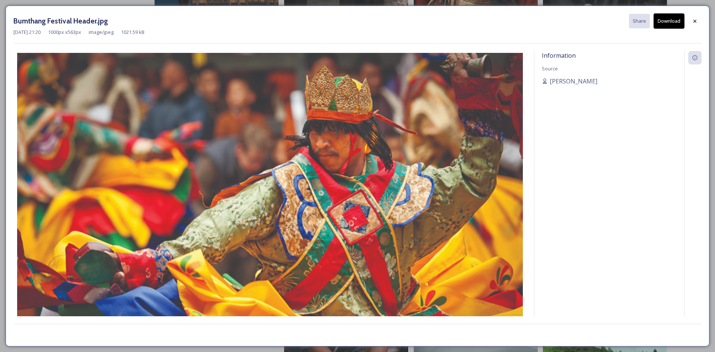
click at [672, 26] on button "Download" at bounding box center [668, 20] width 31 height 15
drag, startPoint x: 693, startPoint y: 24, endPoint x: 528, endPoint y: 46, distance: 166.8
click at [693, 24] on icon at bounding box center [695, 21] width 6 height 6
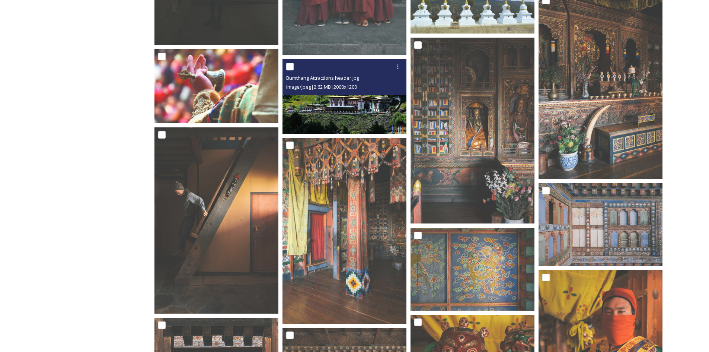
scroll to position [4207, 0]
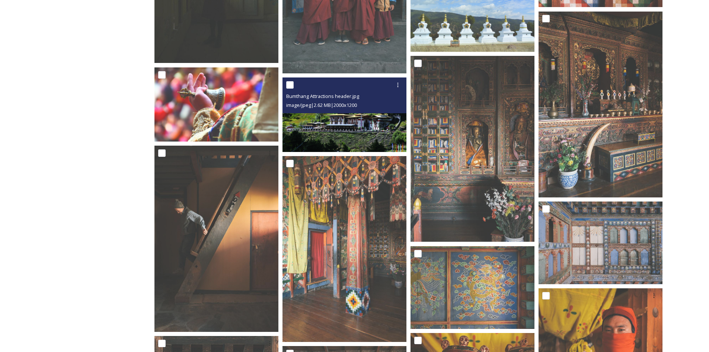
click at [318, 122] on img at bounding box center [345, 114] width 124 height 74
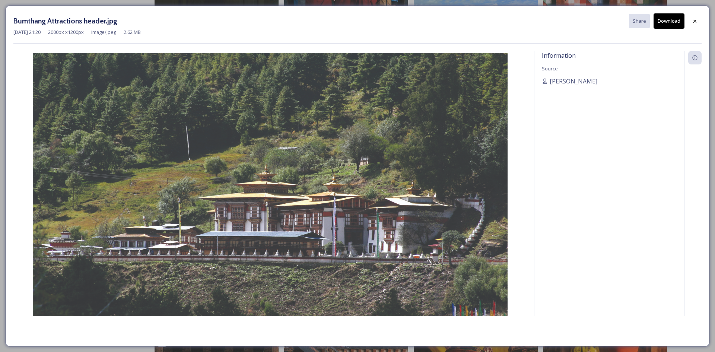
click at [669, 24] on button "Download" at bounding box center [668, 20] width 31 height 15
click at [693, 21] on icon at bounding box center [695, 21] width 6 height 6
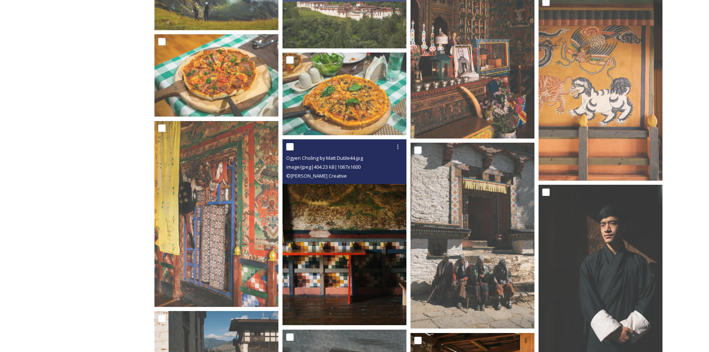
scroll to position [5175, 0]
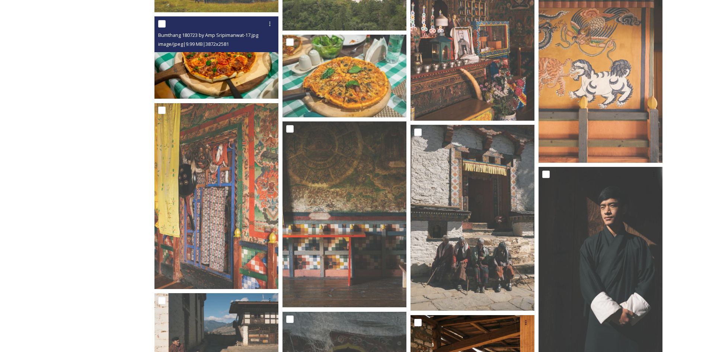
click at [218, 73] on img at bounding box center [217, 57] width 124 height 83
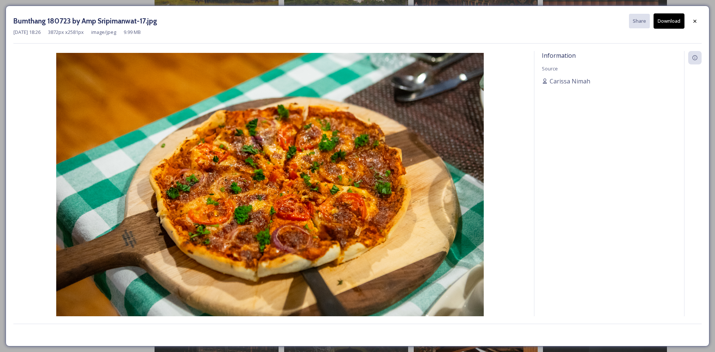
click at [676, 19] on button "Download" at bounding box center [668, 20] width 31 height 15
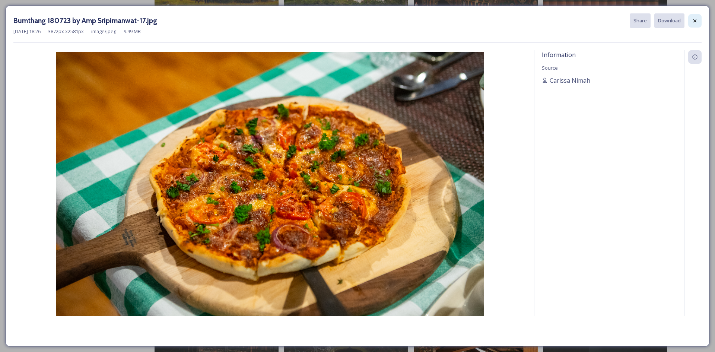
click at [698, 24] on div at bounding box center [694, 20] width 13 height 13
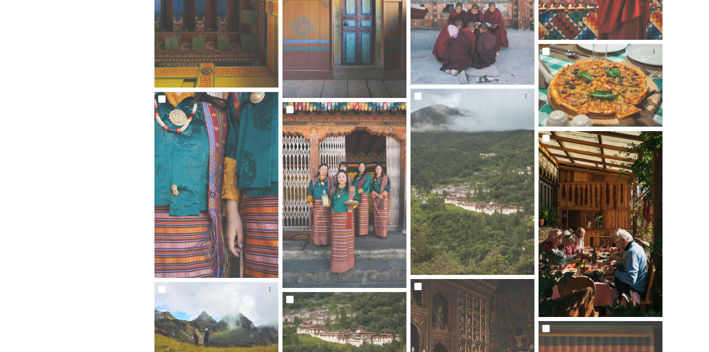
scroll to position [4803, 0]
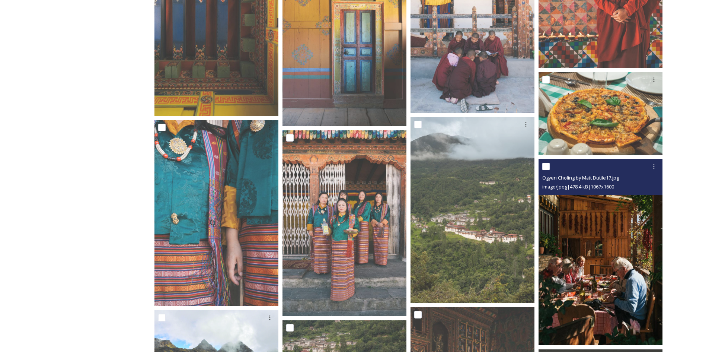
click at [627, 280] on img at bounding box center [601, 252] width 124 height 186
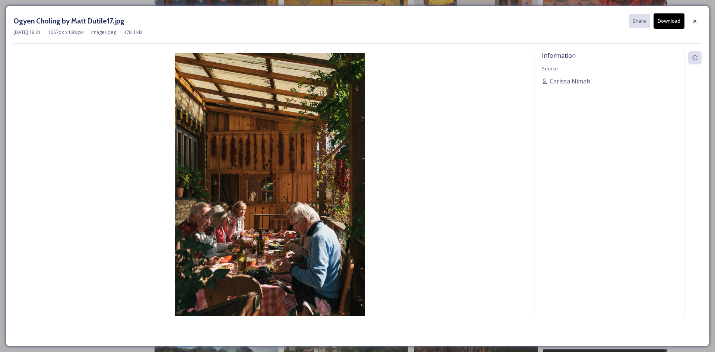
click at [675, 22] on button "Download" at bounding box center [668, 20] width 31 height 15
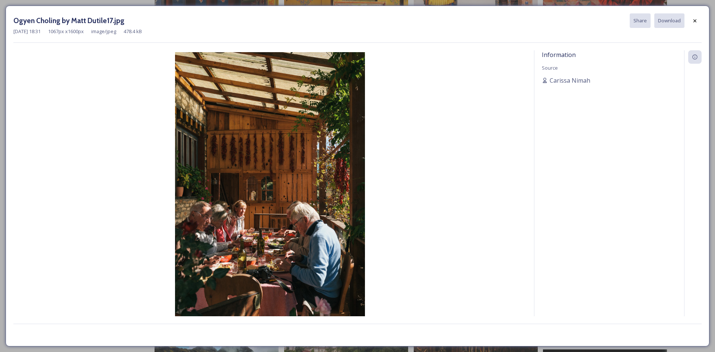
click at [702, 20] on div "Ogyen Choling by Matt Dutile17.jpg Share Download [DATE] 18:31 1067 px x 1600 p…" at bounding box center [358, 176] width 704 height 341
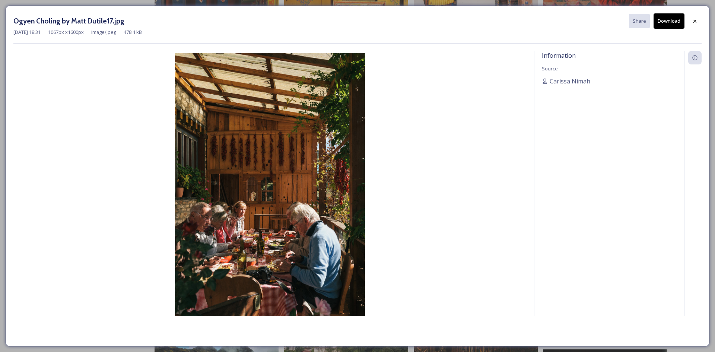
click at [694, 26] on div at bounding box center [694, 21] width 13 height 13
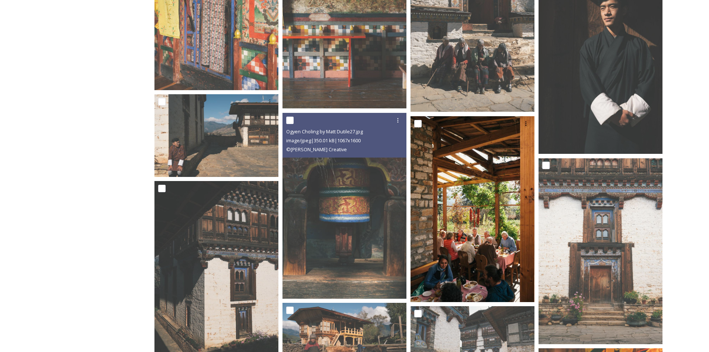
scroll to position [5399, 0]
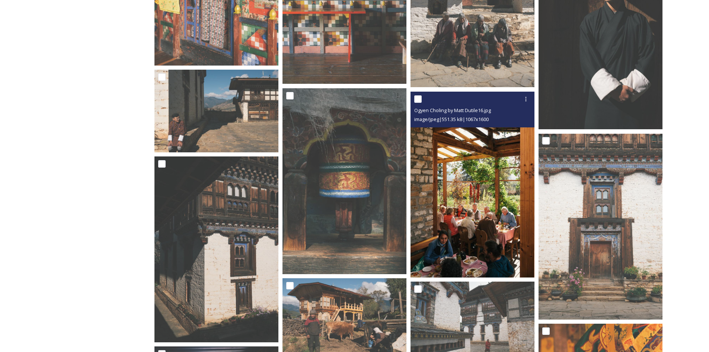
click at [478, 217] on img at bounding box center [473, 185] width 124 height 186
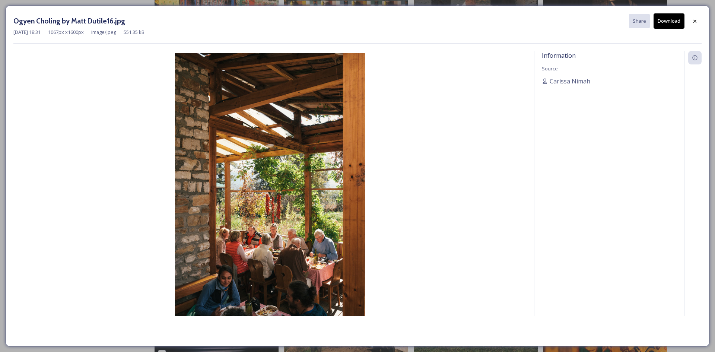
click at [673, 19] on button "Download" at bounding box center [668, 20] width 31 height 15
drag, startPoint x: 691, startPoint y: 19, endPoint x: 658, endPoint y: 28, distance: 33.7
click at [691, 19] on div at bounding box center [694, 21] width 13 height 13
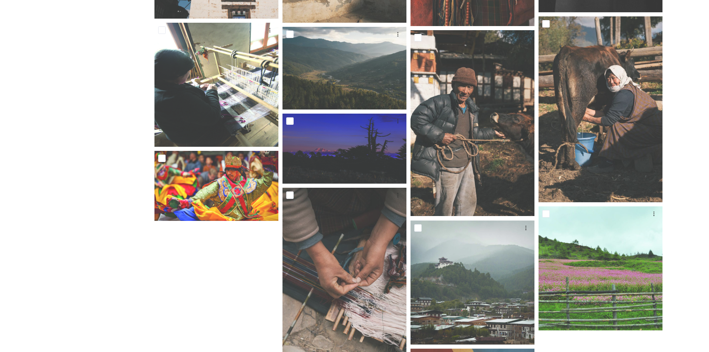
scroll to position [6441, 0]
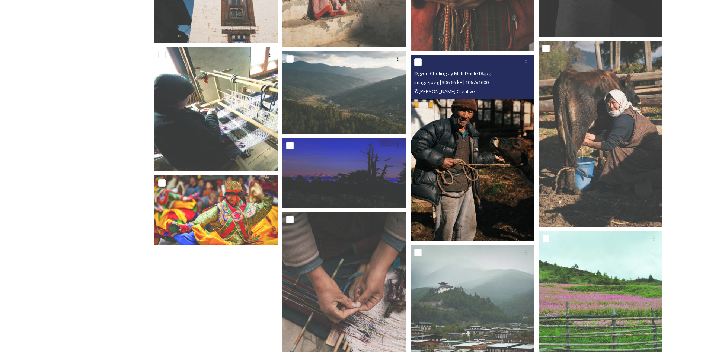
click at [474, 202] on img at bounding box center [473, 148] width 124 height 186
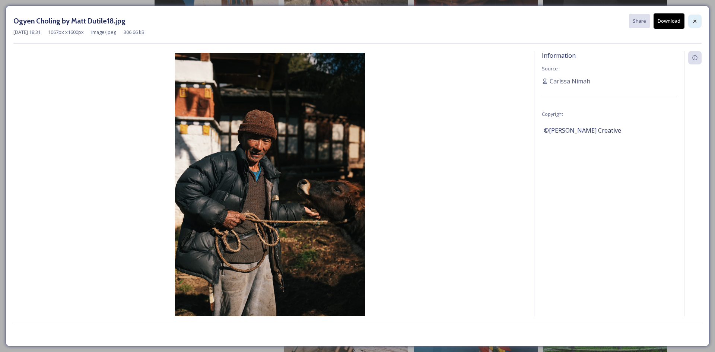
click at [700, 23] on div at bounding box center [694, 21] width 13 height 13
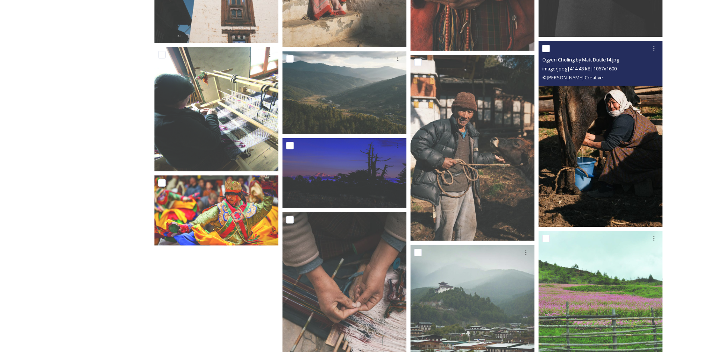
click at [592, 157] on img at bounding box center [601, 134] width 124 height 186
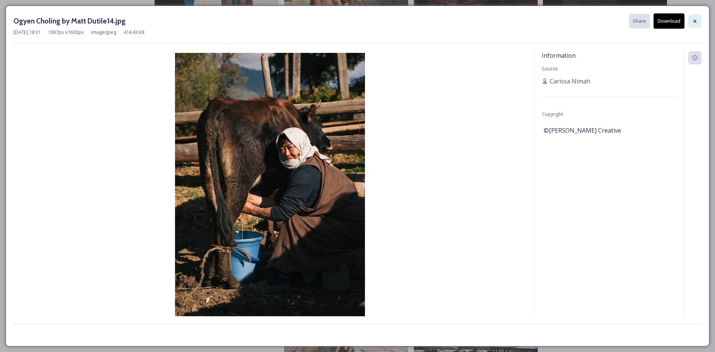
click at [693, 20] on icon at bounding box center [695, 21] width 6 height 6
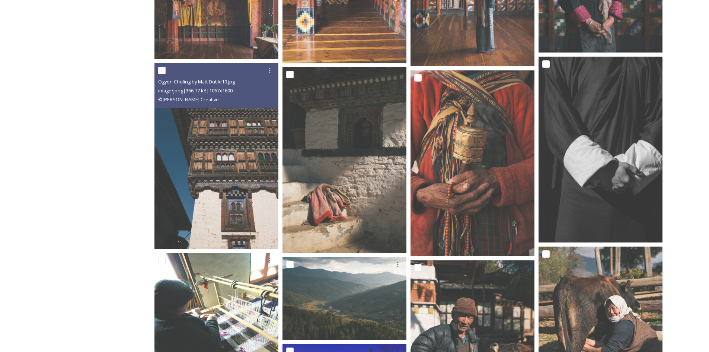
scroll to position [6218, 0]
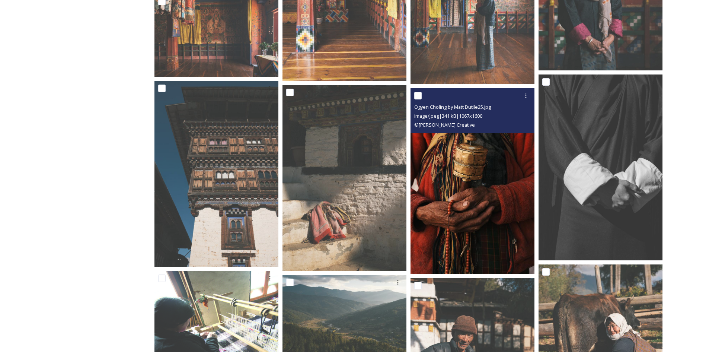
click at [499, 190] on img at bounding box center [473, 181] width 124 height 186
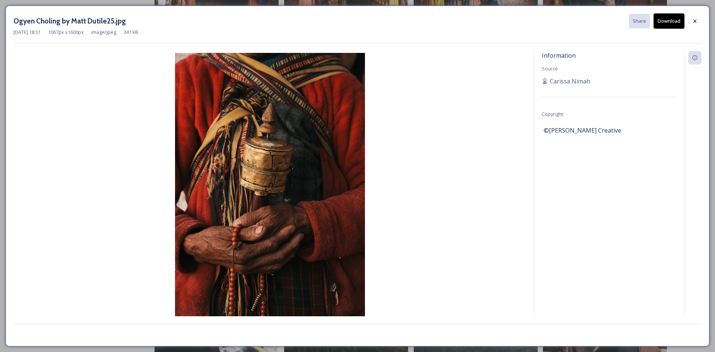
click at [667, 25] on button "Download" at bounding box center [668, 20] width 31 height 15
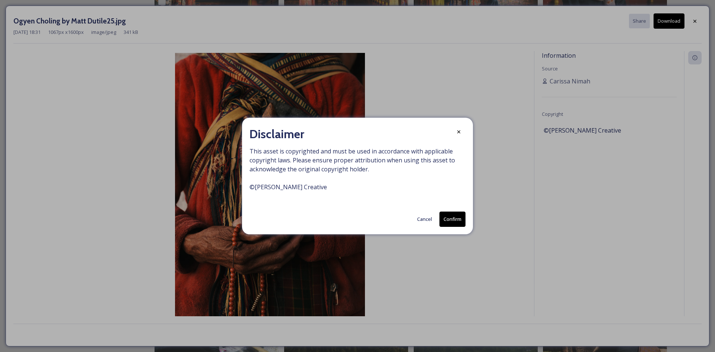
click at [423, 217] on button "Cancel" at bounding box center [424, 219] width 22 height 15
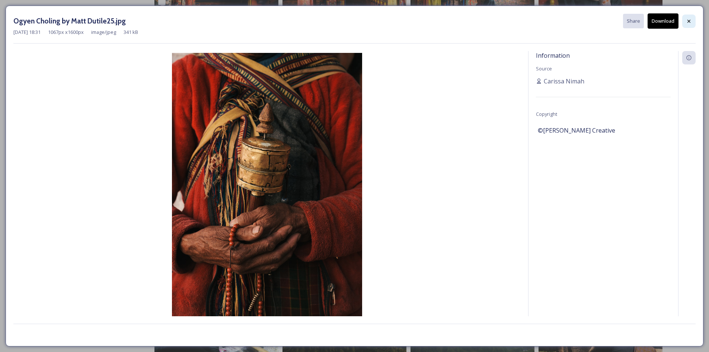
click at [688, 22] on icon at bounding box center [689, 20] width 3 height 3
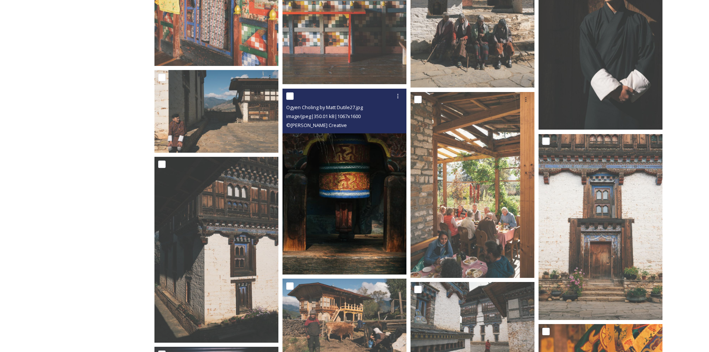
scroll to position [5399, 0]
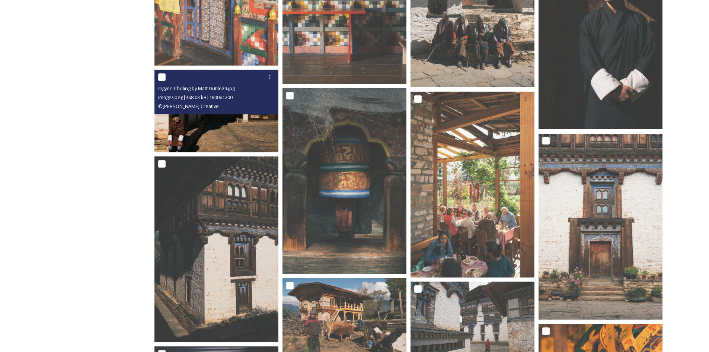
click at [206, 117] on img at bounding box center [217, 111] width 124 height 83
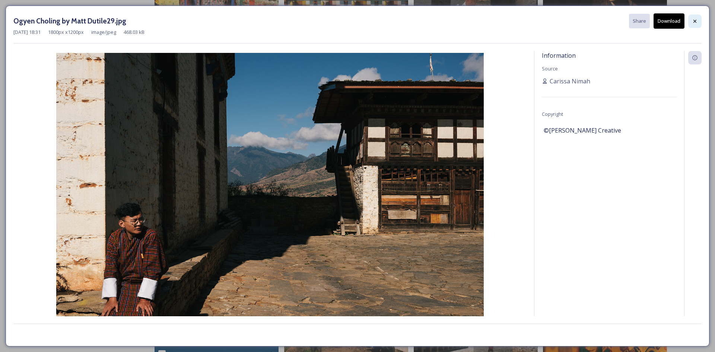
click at [690, 19] on div at bounding box center [694, 21] width 13 height 13
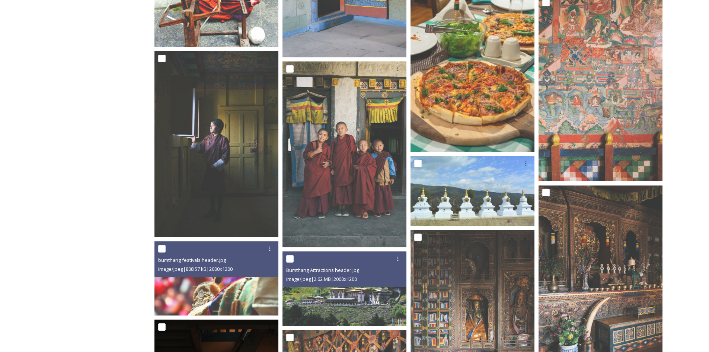
scroll to position [3984, 0]
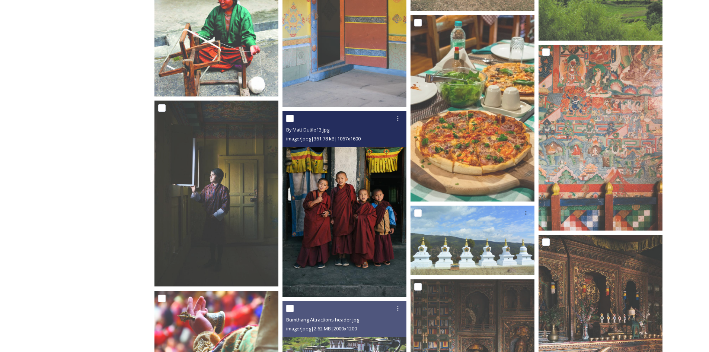
click at [332, 194] on img at bounding box center [345, 204] width 124 height 186
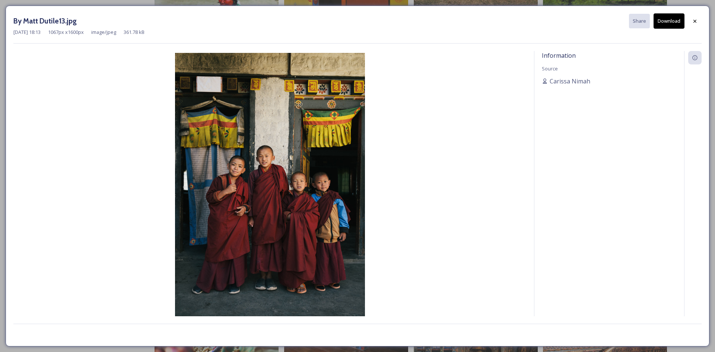
click at [674, 21] on button "Download" at bounding box center [668, 20] width 31 height 15
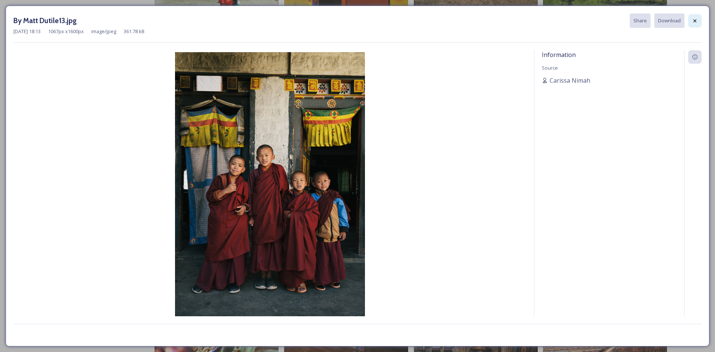
click at [700, 21] on div at bounding box center [694, 20] width 13 height 13
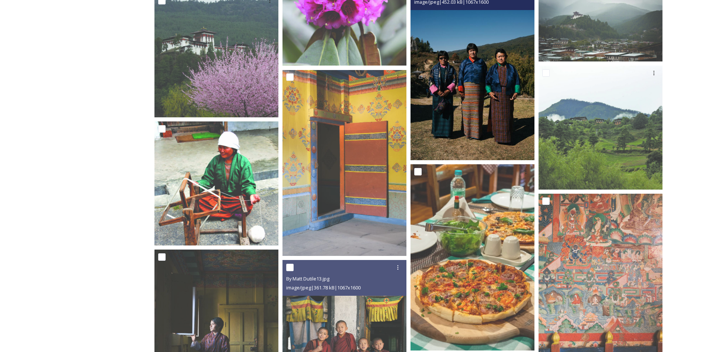
scroll to position [3686, 0]
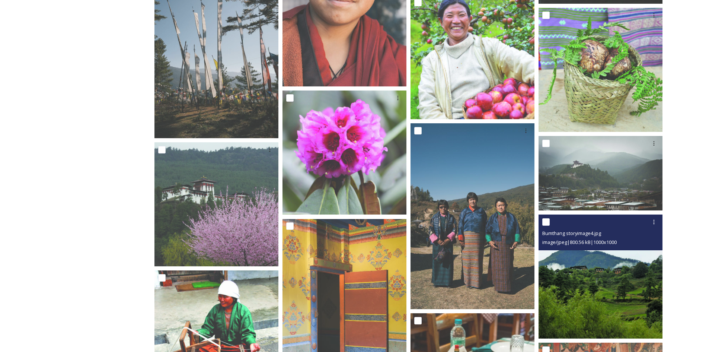
click at [594, 272] on img at bounding box center [601, 276] width 124 height 124
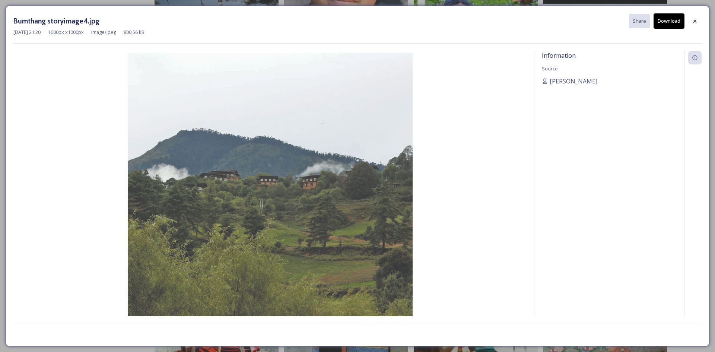
click at [668, 23] on button "Download" at bounding box center [668, 20] width 31 height 15
click at [695, 20] on icon at bounding box center [695, 21] width 6 height 6
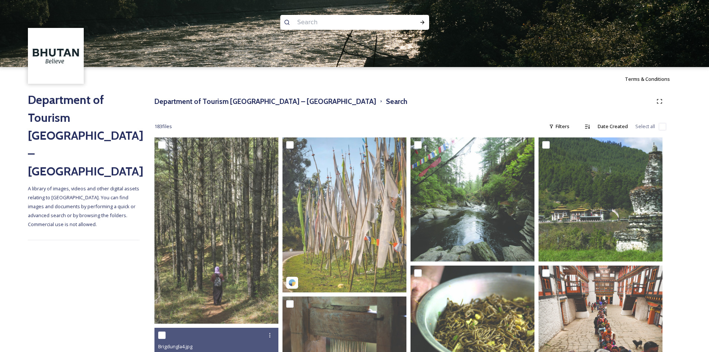
click at [346, 23] on input at bounding box center [345, 22] width 102 height 16
type input "punakha"
click at [424, 19] on icon at bounding box center [423, 22] width 6 height 6
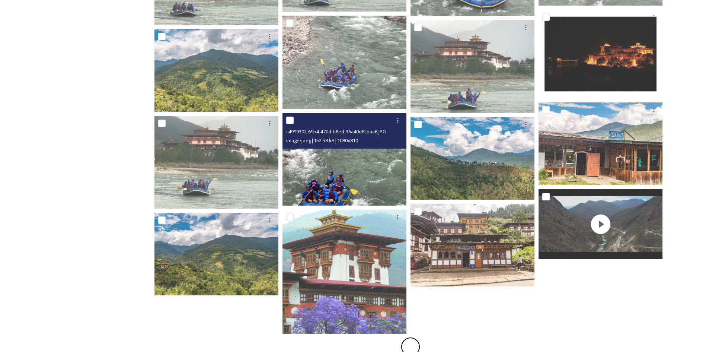
scroll to position [319, 0]
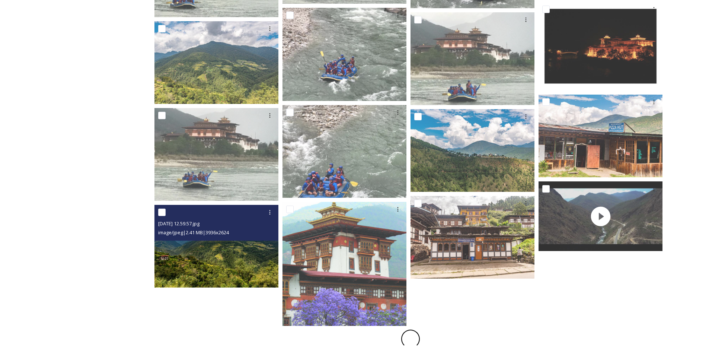
click at [214, 252] on img at bounding box center [217, 246] width 124 height 83
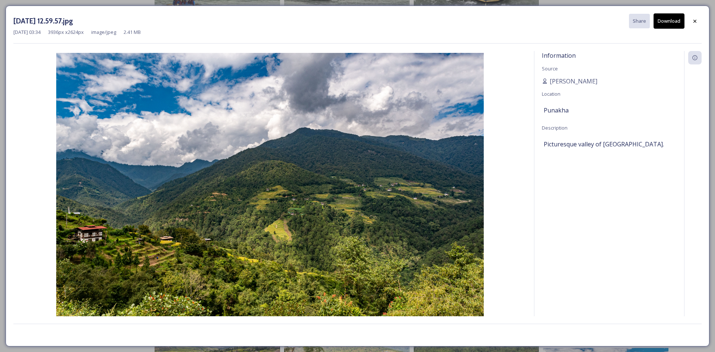
click at [664, 23] on button "Download" at bounding box center [668, 20] width 31 height 15
click at [695, 22] on icon at bounding box center [694, 20] width 3 height 3
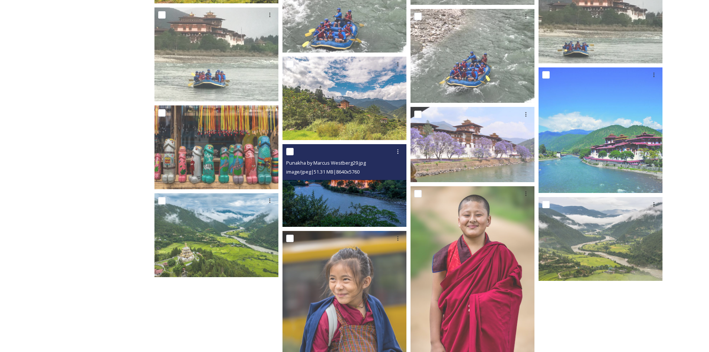
scroll to position [728, 0]
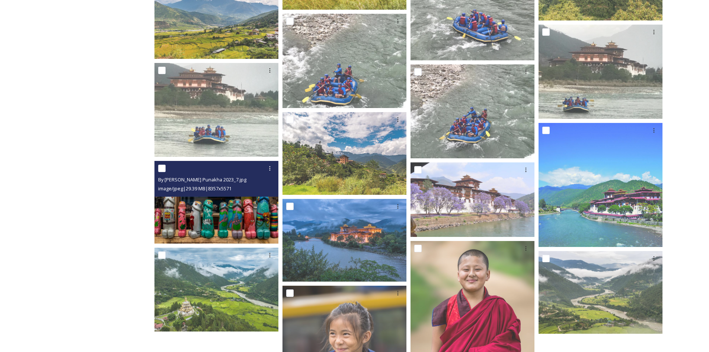
click at [205, 225] on img at bounding box center [217, 202] width 124 height 83
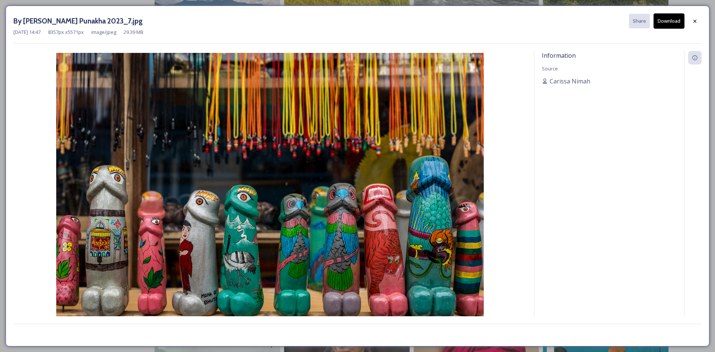
click at [665, 20] on button "Download" at bounding box center [668, 20] width 31 height 15
click at [692, 21] on icon at bounding box center [695, 21] width 6 height 6
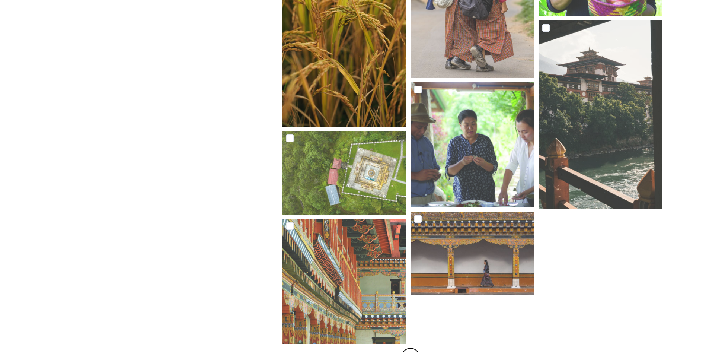
scroll to position [1547, 0]
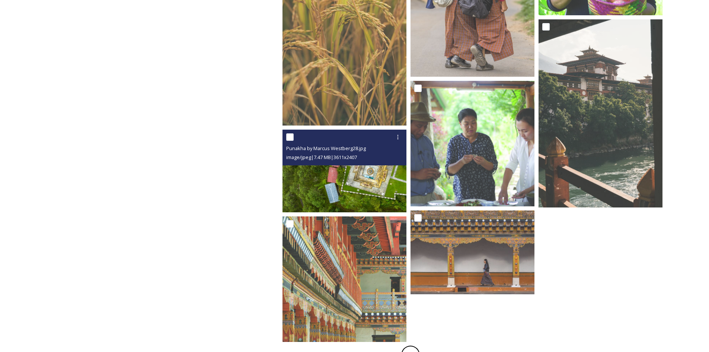
click at [348, 187] on img at bounding box center [345, 171] width 124 height 83
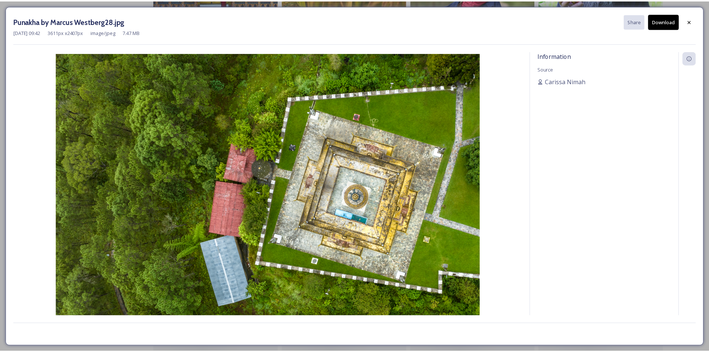
scroll to position [1547, 0]
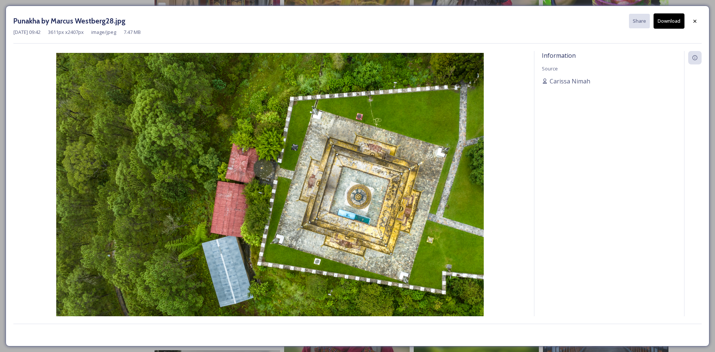
click at [669, 19] on button "Download" at bounding box center [668, 20] width 31 height 15
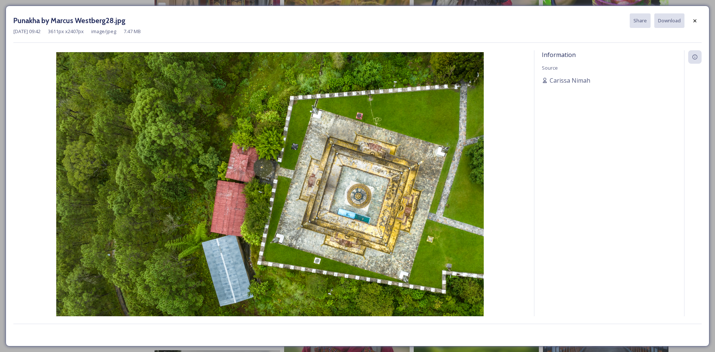
click at [692, 19] on icon at bounding box center [695, 21] width 6 height 6
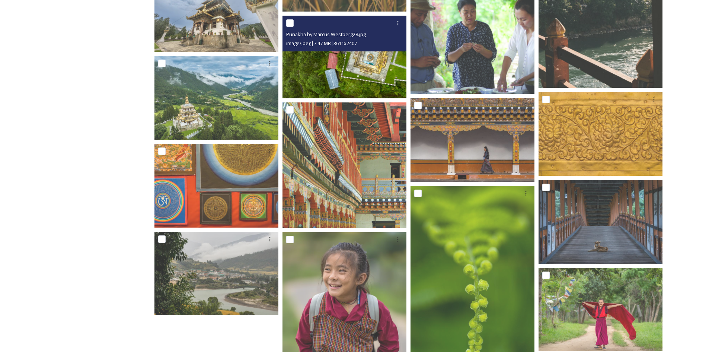
scroll to position [1771, 0]
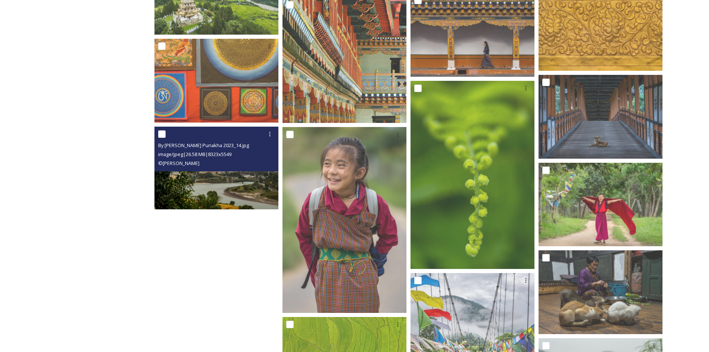
click at [228, 190] on img at bounding box center [217, 168] width 124 height 83
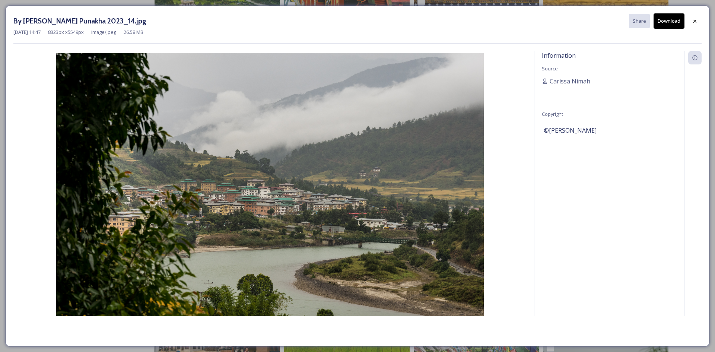
click at [663, 27] on button "Download" at bounding box center [668, 20] width 31 height 15
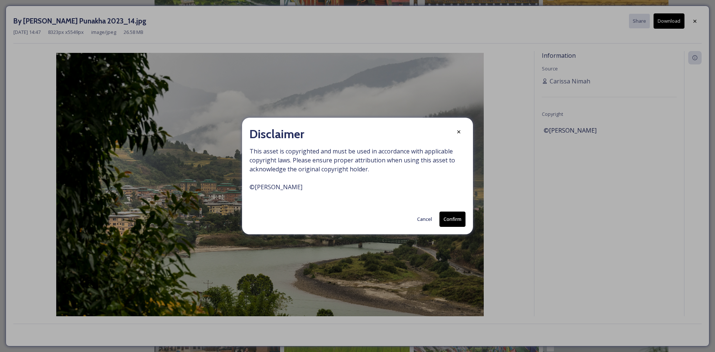
click at [421, 220] on button "Cancel" at bounding box center [424, 219] width 22 height 15
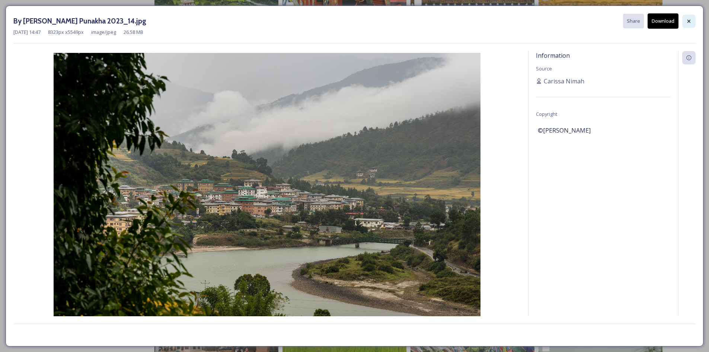
click at [693, 19] on div at bounding box center [688, 21] width 13 height 13
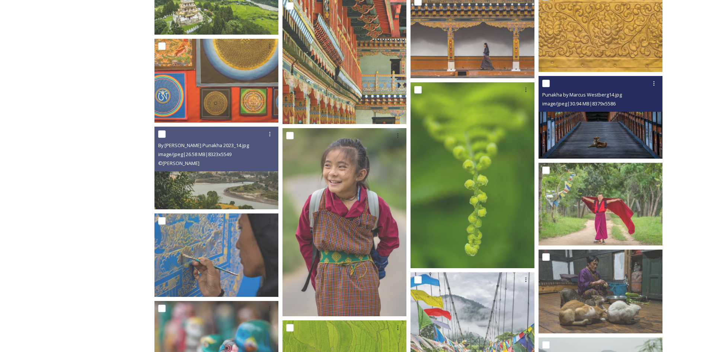
click at [617, 133] on img at bounding box center [601, 117] width 124 height 83
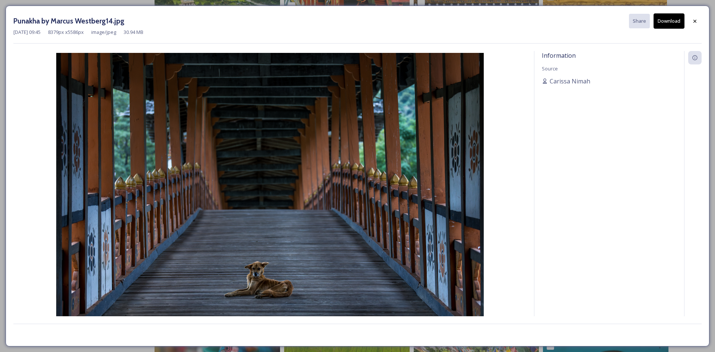
click at [660, 23] on button "Download" at bounding box center [668, 20] width 31 height 15
click at [691, 20] on div at bounding box center [694, 21] width 13 height 13
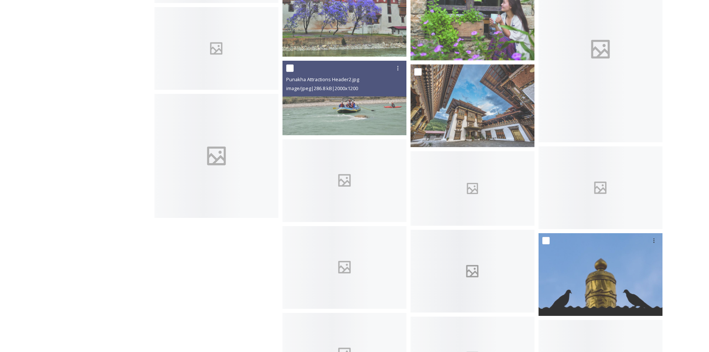
scroll to position [2785, 0]
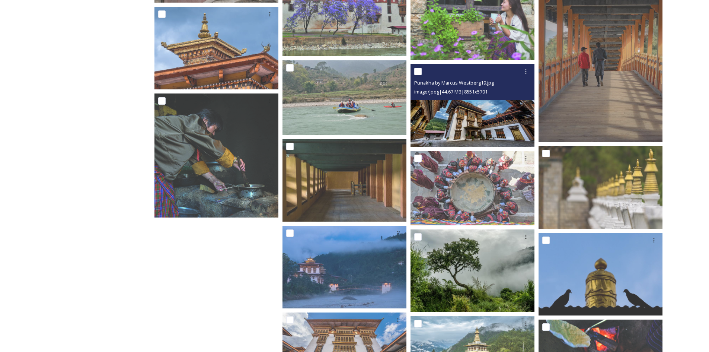
click at [474, 133] on img at bounding box center [473, 105] width 124 height 83
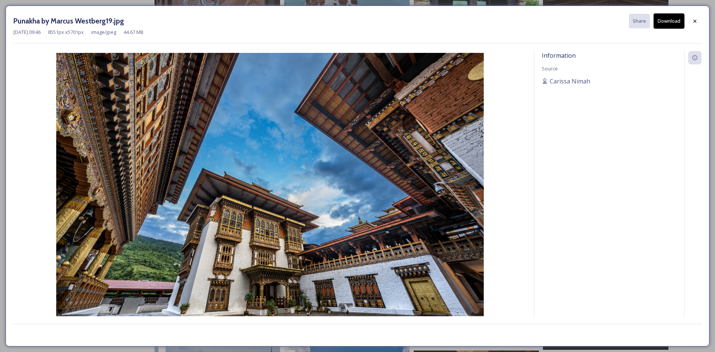
click at [663, 23] on button "Download" at bounding box center [668, 20] width 31 height 15
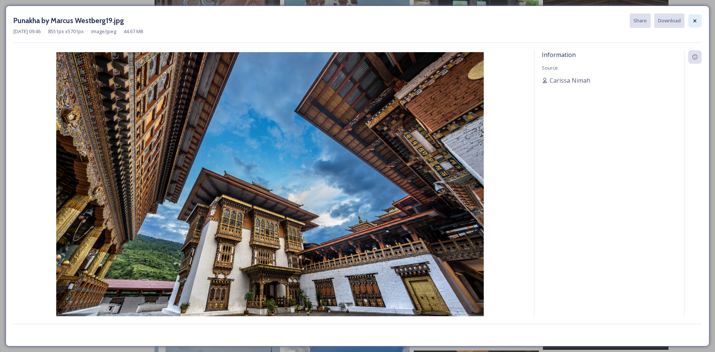
click at [694, 21] on icon at bounding box center [694, 20] width 3 height 3
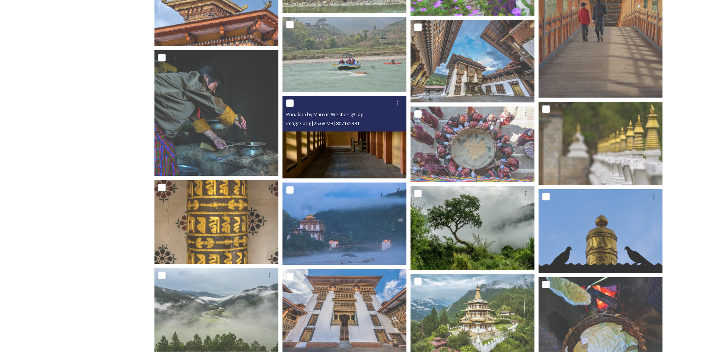
scroll to position [2785, 0]
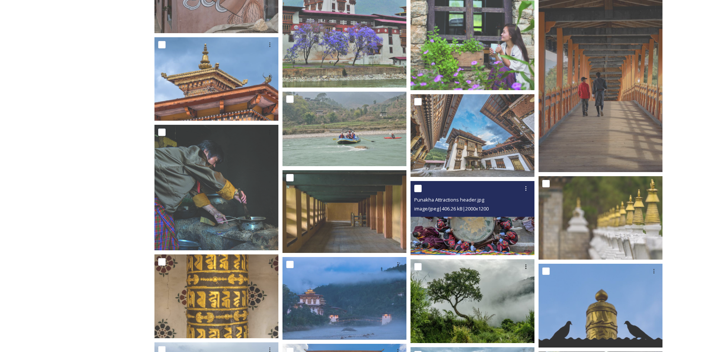
click at [452, 227] on img at bounding box center [473, 218] width 124 height 74
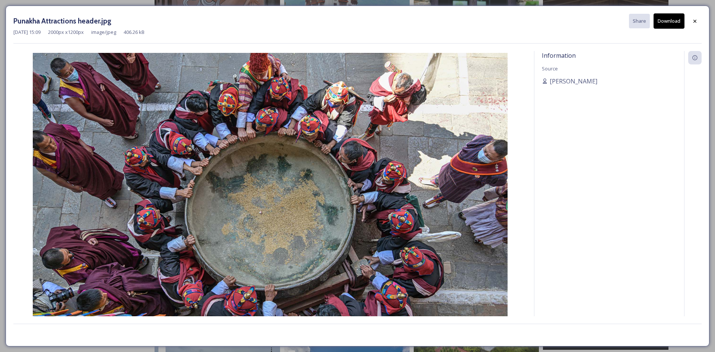
click at [665, 22] on button "Download" at bounding box center [668, 20] width 31 height 15
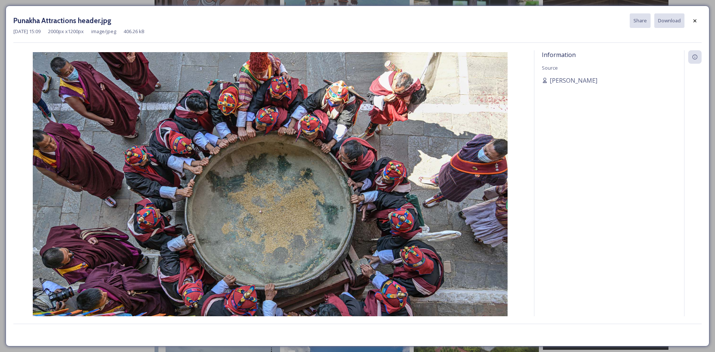
click at [691, 20] on div at bounding box center [694, 20] width 13 height 13
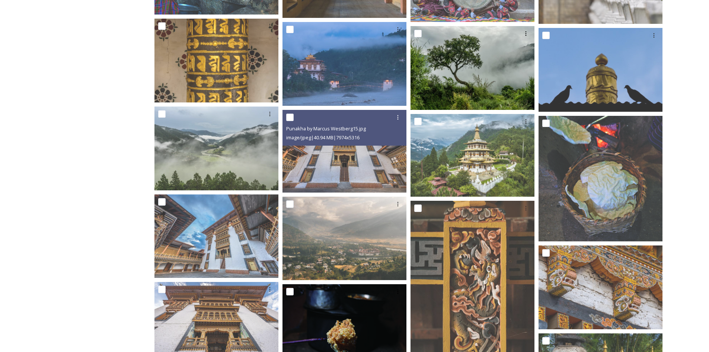
scroll to position [3157, 0]
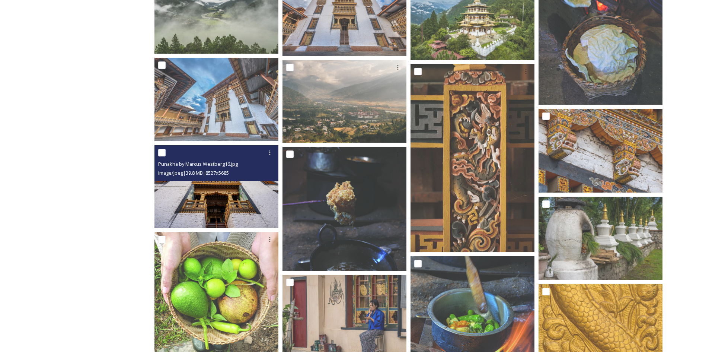
click at [227, 211] on img at bounding box center [217, 186] width 124 height 83
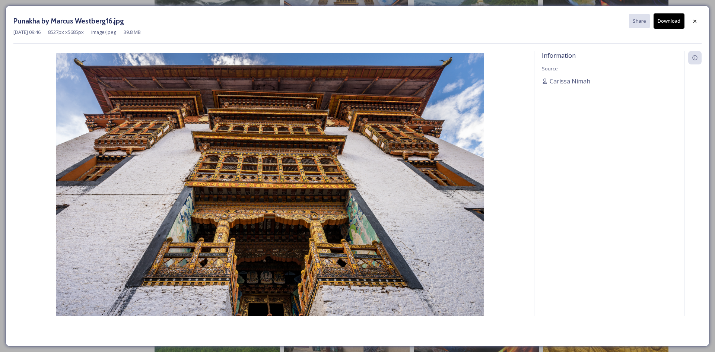
click at [668, 18] on button "Download" at bounding box center [668, 20] width 31 height 15
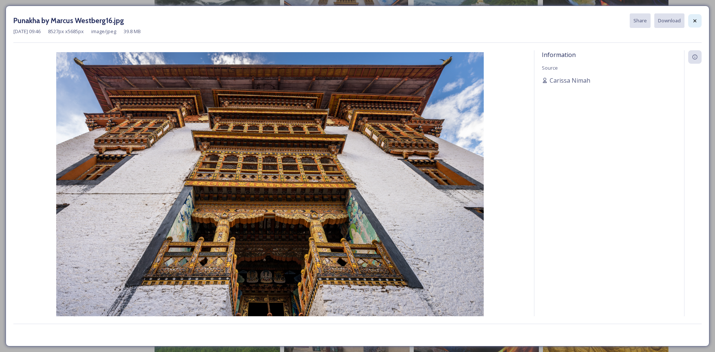
click at [691, 20] on div at bounding box center [694, 20] width 13 height 13
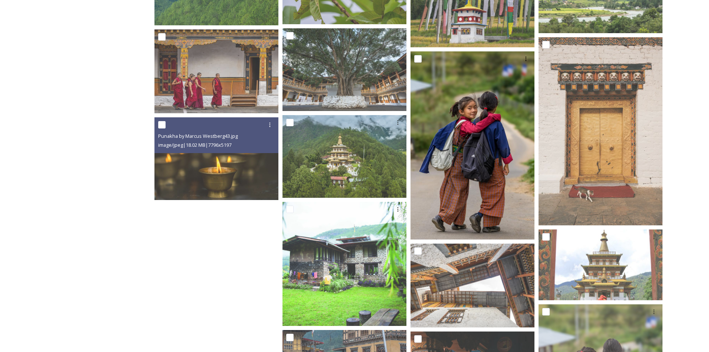
scroll to position [3575, 0]
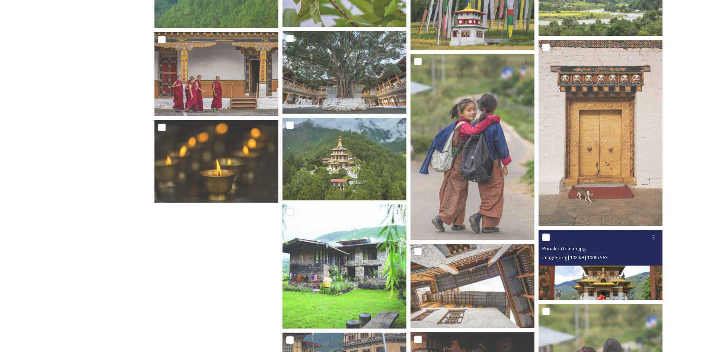
click at [609, 281] on img at bounding box center [601, 265] width 124 height 70
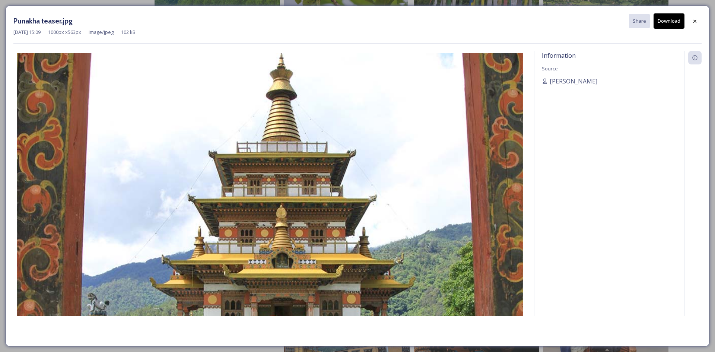
click at [670, 22] on button "Download" at bounding box center [668, 20] width 31 height 15
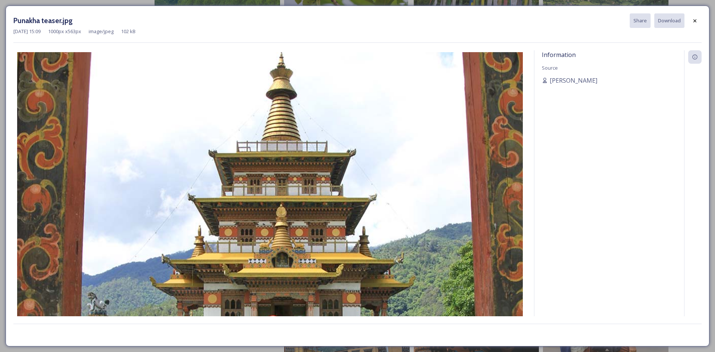
drag, startPoint x: 695, startPoint y: 22, endPoint x: 622, endPoint y: 83, distance: 95.1
click at [695, 22] on icon at bounding box center [695, 21] width 6 height 6
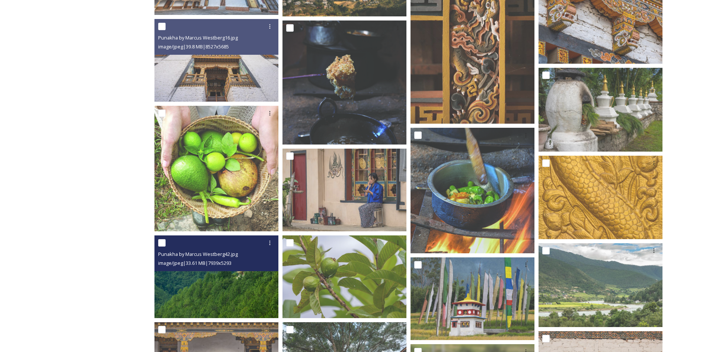
scroll to position [3202, 0]
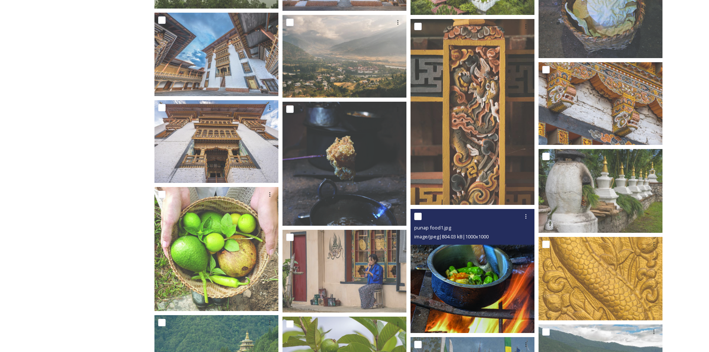
click at [461, 256] on img at bounding box center [473, 271] width 124 height 124
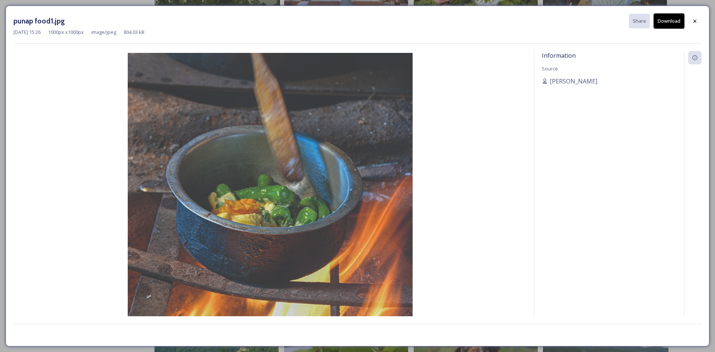
click at [666, 20] on button "Download" at bounding box center [668, 20] width 31 height 15
drag, startPoint x: 695, startPoint y: 19, endPoint x: 687, endPoint y: 49, distance: 31.3
click at [695, 19] on icon at bounding box center [695, 21] width 6 height 6
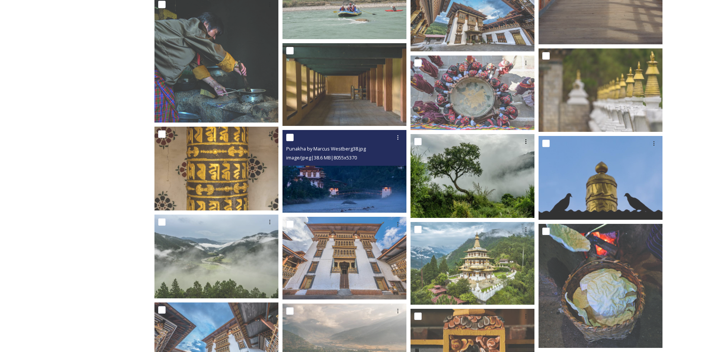
scroll to position [2904, 0]
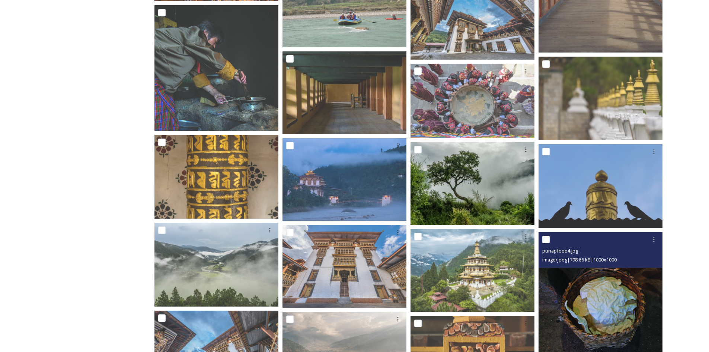
click at [637, 312] on img at bounding box center [601, 294] width 124 height 124
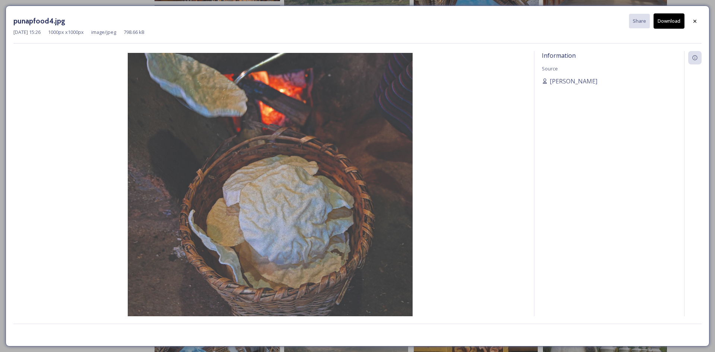
click at [666, 19] on button "Download" at bounding box center [668, 20] width 31 height 15
drag, startPoint x: 691, startPoint y: 19, endPoint x: 411, endPoint y: 190, distance: 328.5
click at [691, 21] on div at bounding box center [694, 21] width 13 height 13
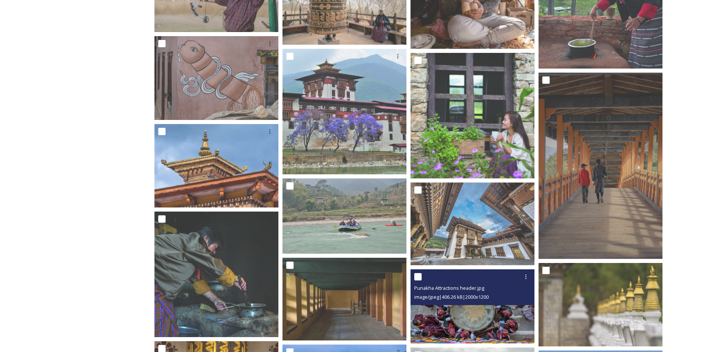
scroll to position [2681, 0]
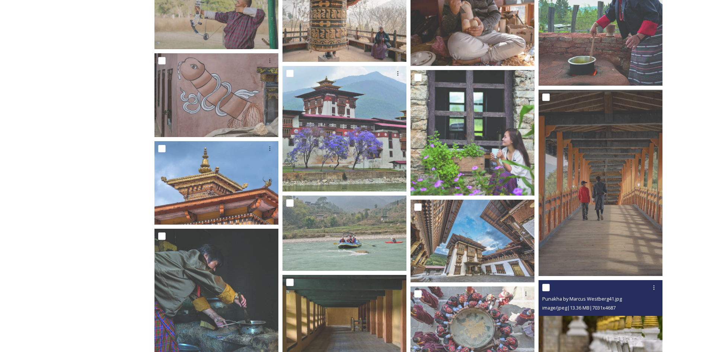
click at [598, 331] on img at bounding box center [601, 321] width 124 height 83
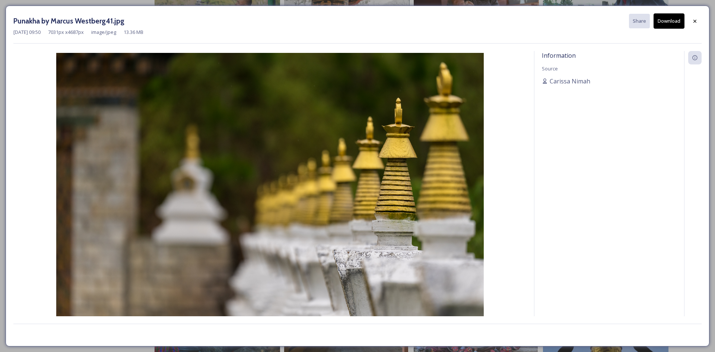
click at [671, 21] on button "Download" at bounding box center [668, 20] width 31 height 15
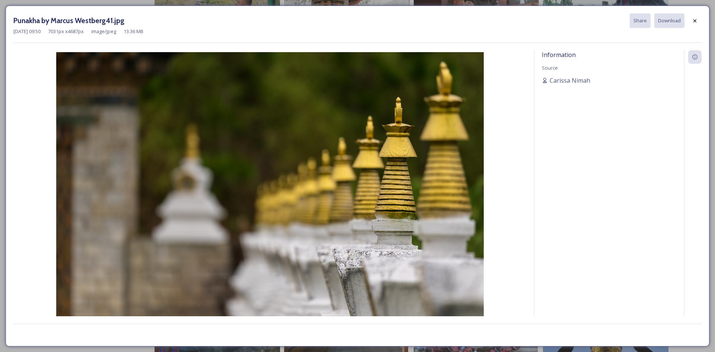
click at [691, 20] on div at bounding box center [694, 20] width 13 height 13
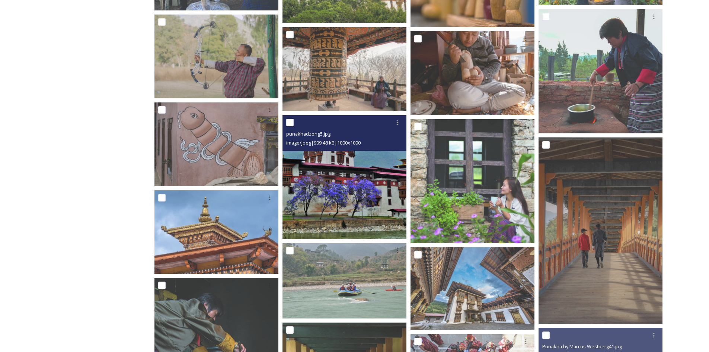
scroll to position [2607, 0]
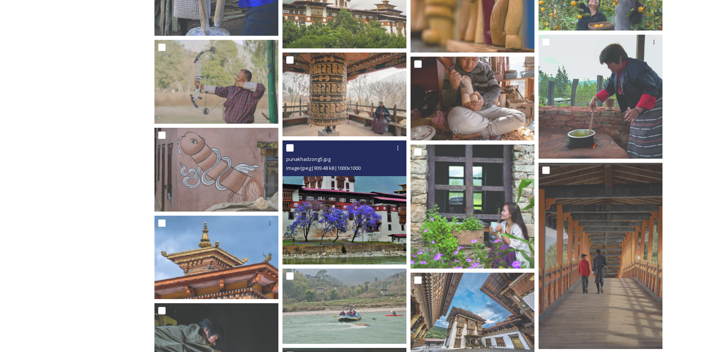
click at [355, 230] on img at bounding box center [345, 202] width 124 height 124
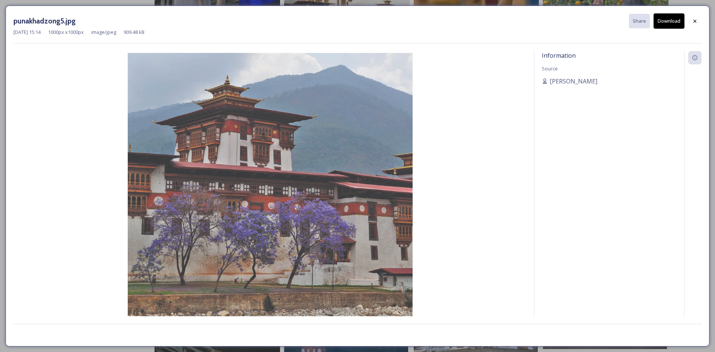
click at [671, 20] on button "Download" at bounding box center [668, 20] width 31 height 15
drag, startPoint x: 698, startPoint y: 22, endPoint x: 643, endPoint y: 80, distance: 80.1
click at [698, 22] on div at bounding box center [694, 20] width 13 height 13
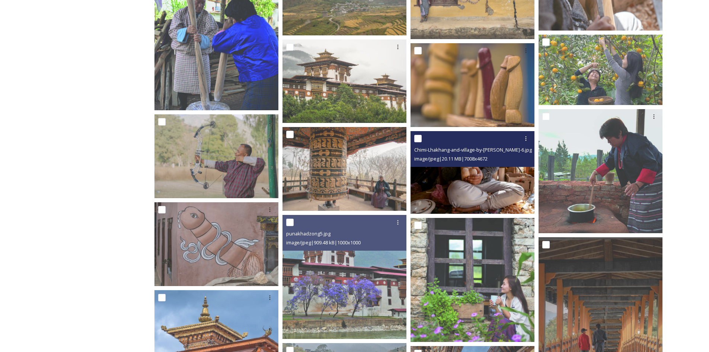
scroll to position [2458, 0]
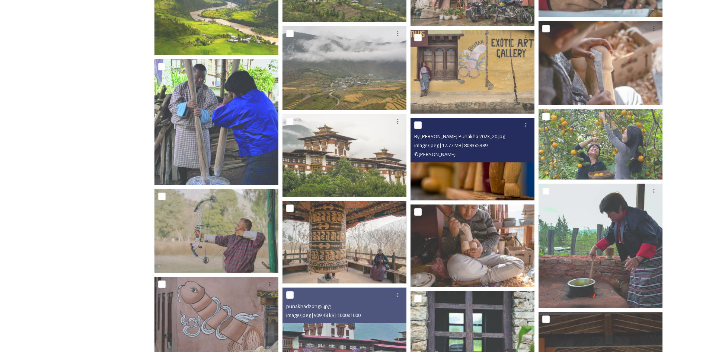
click at [447, 171] on img at bounding box center [473, 159] width 124 height 83
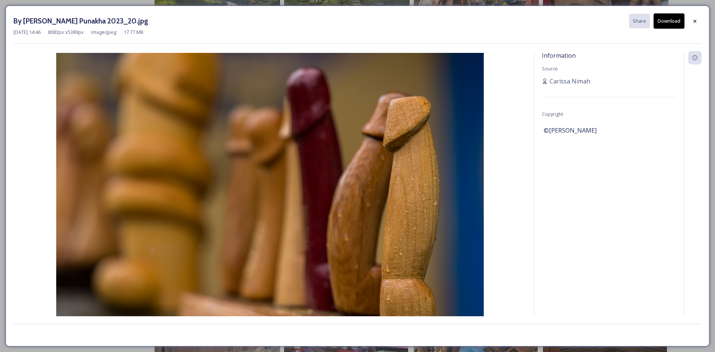
click at [674, 21] on button "Download" at bounding box center [668, 20] width 31 height 15
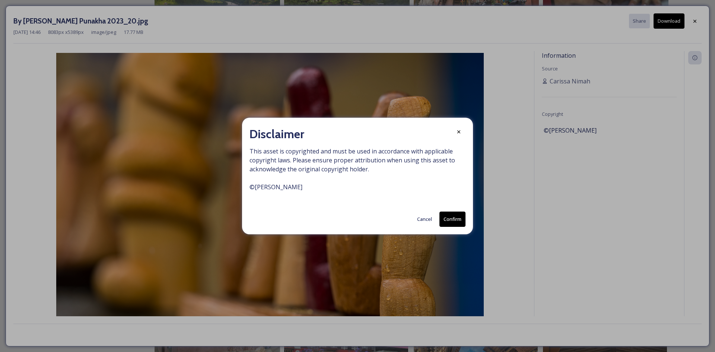
click at [427, 224] on button "Cancel" at bounding box center [424, 219] width 22 height 15
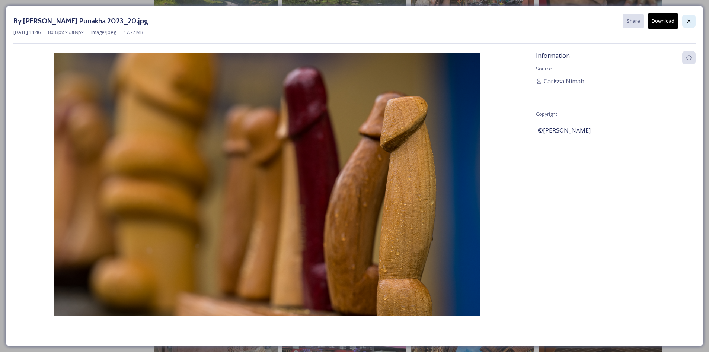
click at [692, 22] on icon at bounding box center [689, 21] width 6 height 6
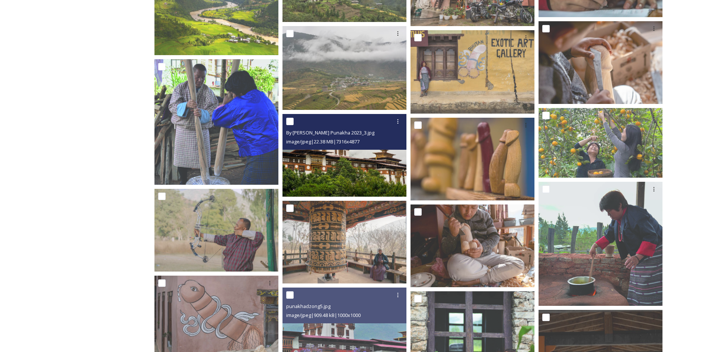
click at [387, 169] on img at bounding box center [345, 155] width 124 height 83
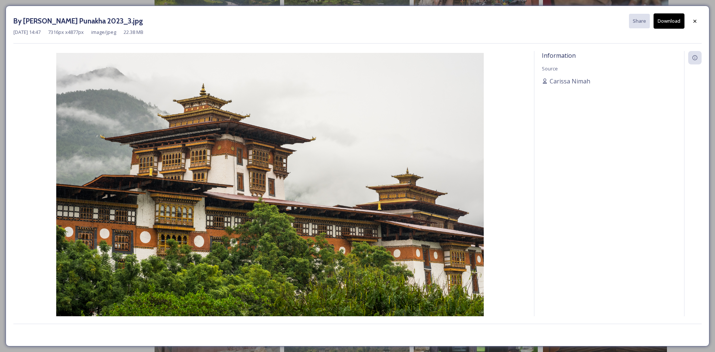
click at [668, 19] on button "Download" at bounding box center [668, 20] width 31 height 15
click at [699, 21] on div at bounding box center [694, 21] width 13 height 13
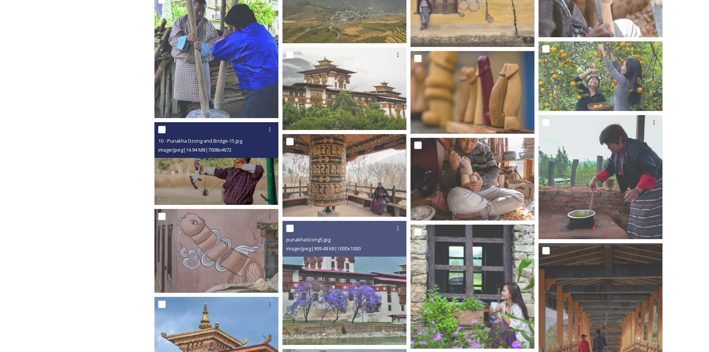
scroll to position [2607, 0]
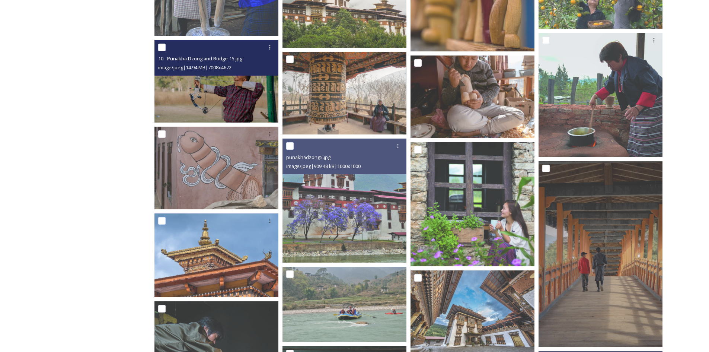
click at [217, 105] on img at bounding box center [217, 81] width 124 height 83
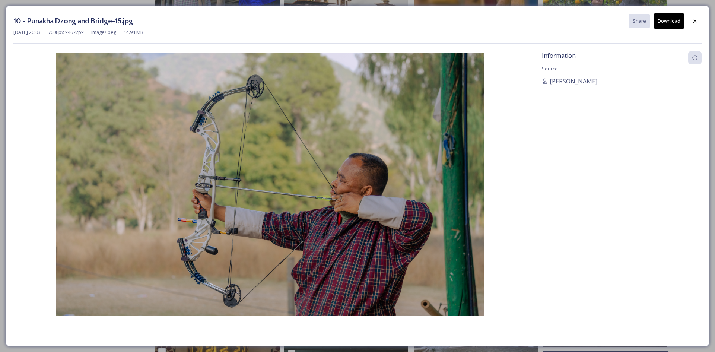
click at [664, 22] on button "Download" at bounding box center [668, 20] width 31 height 15
click at [694, 20] on icon at bounding box center [694, 20] width 3 height 3
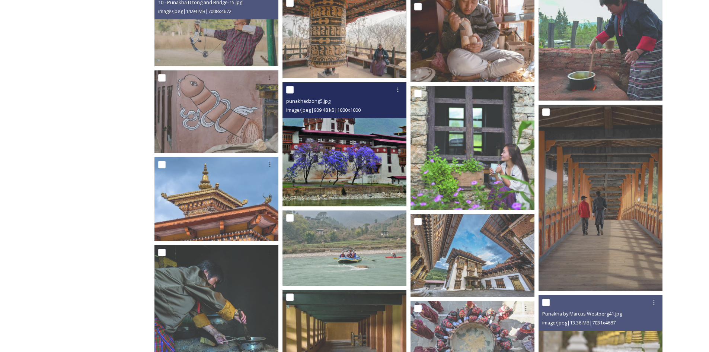
scroll to position [2755, 0]
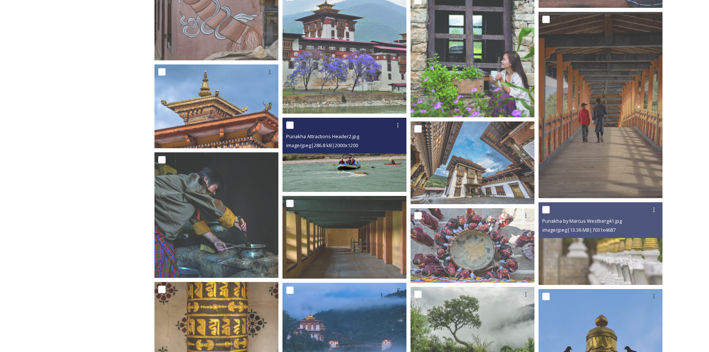
click at [338, 169] on img at bounding box center [345, 155] width 124 height 74
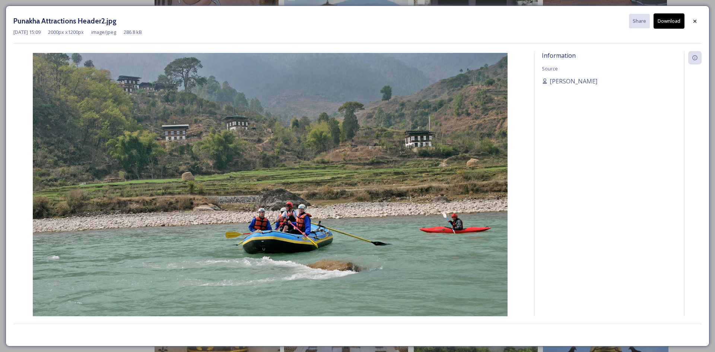
click at [672, 20] on button "Download" at bounding box center [668, 20] width 31 height 15
drag, startPoint x: 694, startPoint y: 25, endPoint x: 690, endPoint y: 28, distance: 4.9
click at [694, 25] on div at bounding box center [694, 21] width 13 height 13
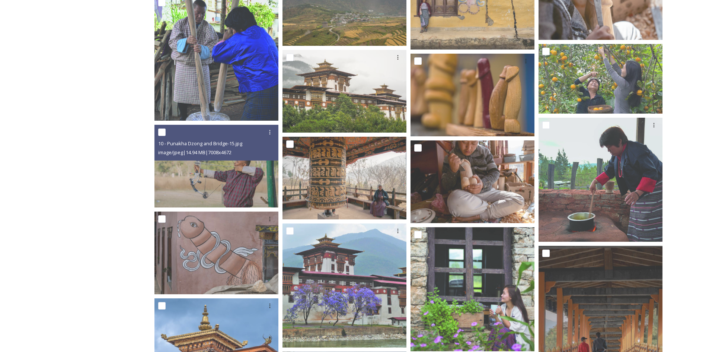
scroll to position [2447, 0]
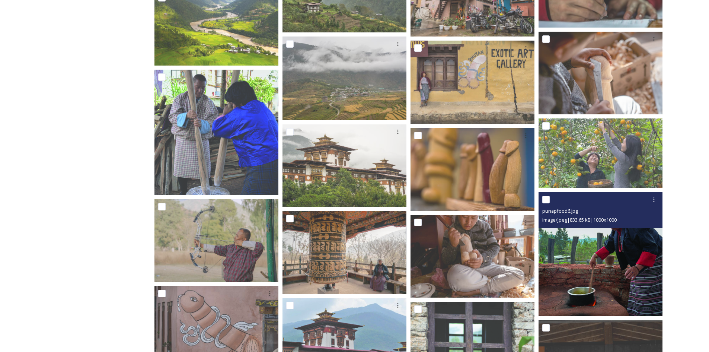
click at [616, 262] on img at bounding box center [601, 254] width 124 height 124
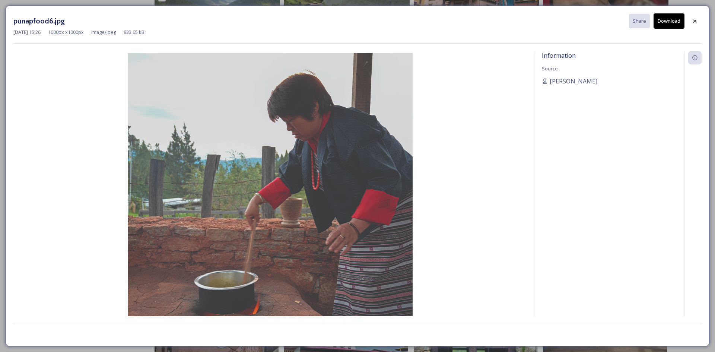
click at [668, 22] on button "Download" at bounding box center [668, 20] width 31 height 15
click at [692, 20] on icon at bounding box center [695, 21] width 6 height 6
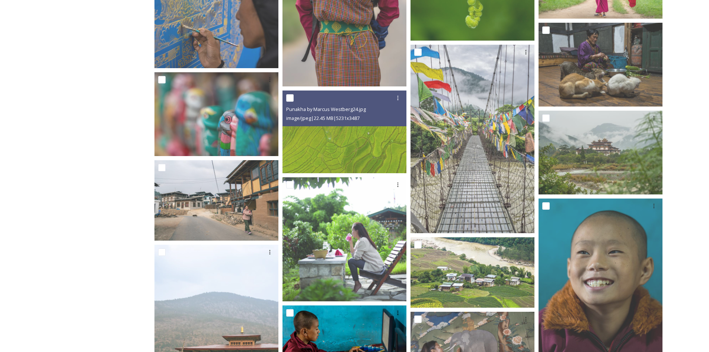
scroll to position [1926, 0]
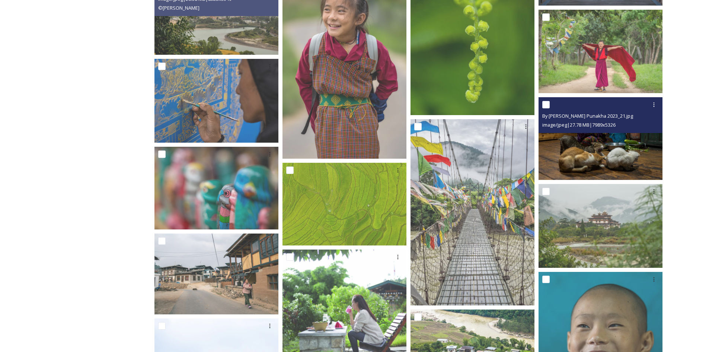
click at [586, 162] on img at bounding box center [601, 138] width 124 height 83
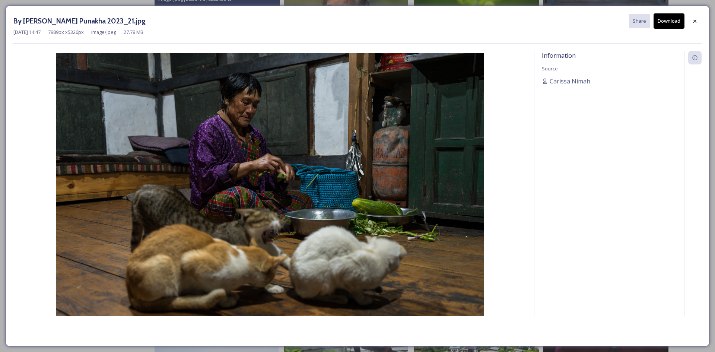
click at [665, 25] on button "Download" at bounding box center [668, 20] width 31 height 15
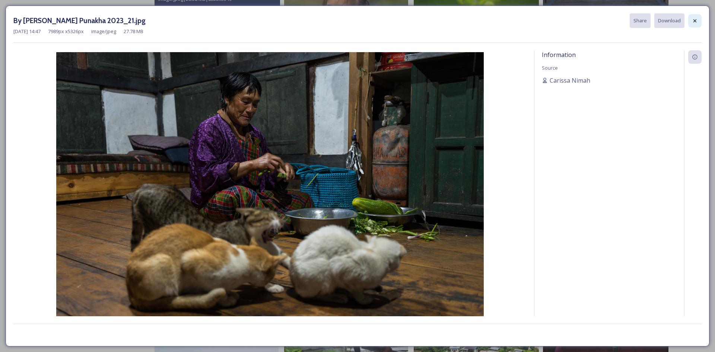
click at [692, 20] on icon at bounding box center [695, 21] width 6 height 6
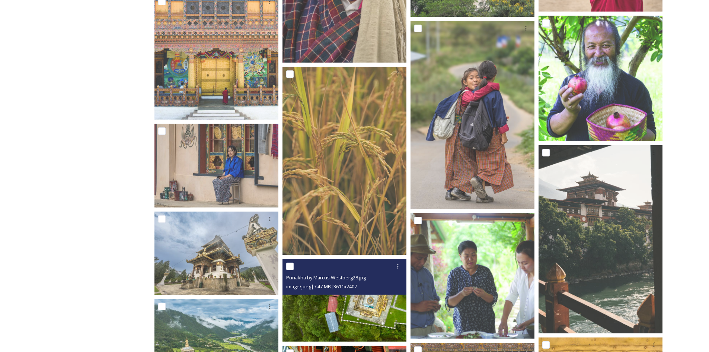
scroll to position [1405, 0]
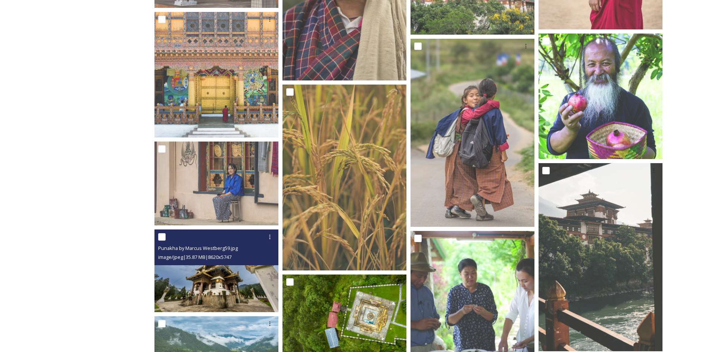
click at [226, 298] on img at bounding box center [217, 270] width 124 height 83
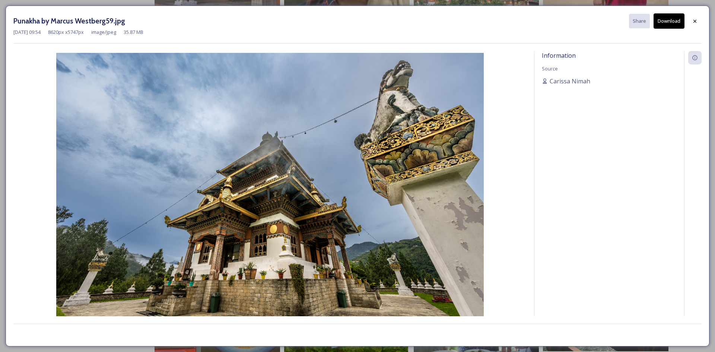
click at [666, 21] on button "Download" at bounding box center [668, 20] width 31 height 15
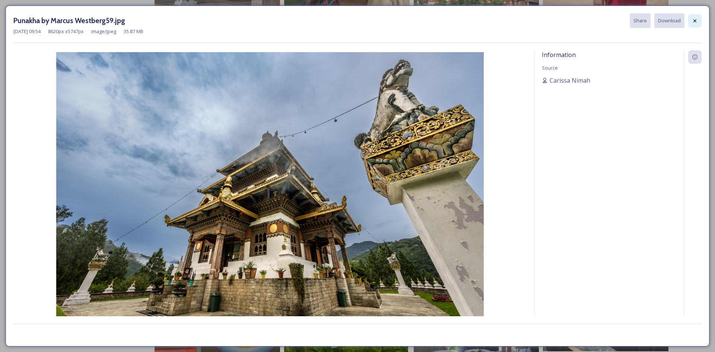
click at [692, 21] on icon at bounding box center [695, 21] width 6 height 6
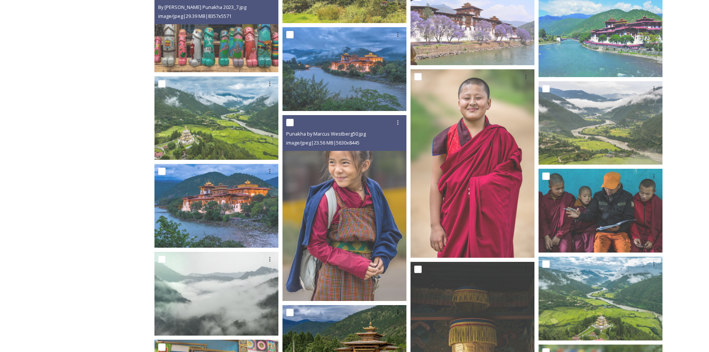
scroll to position [883, 0]
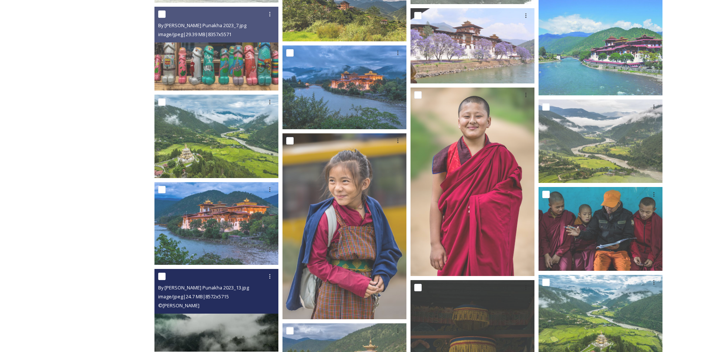
click at [207, 332] on img at bounding box center [217, 310] width 124 height 83
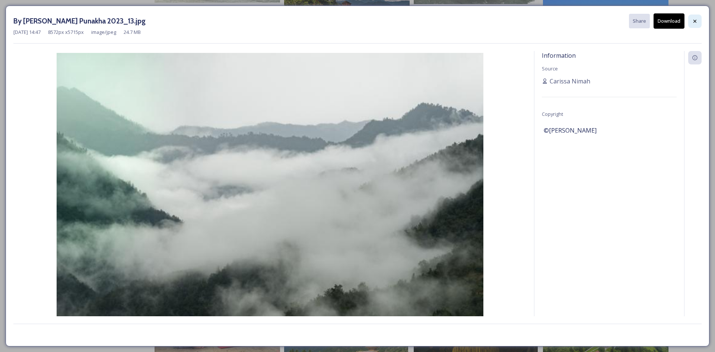
click at [694, 20] on icon at bounding box center [695, 21] width 6 height 6
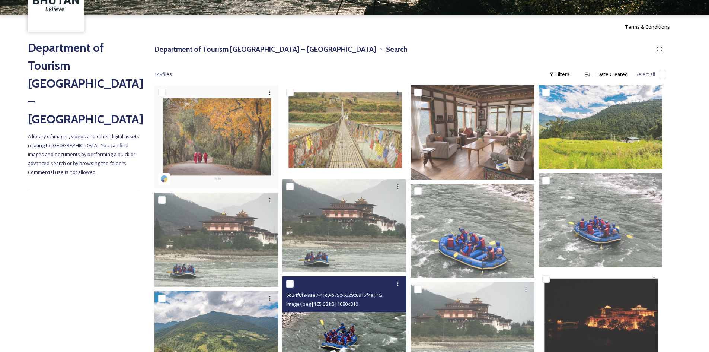
scroll to position [298, 0]
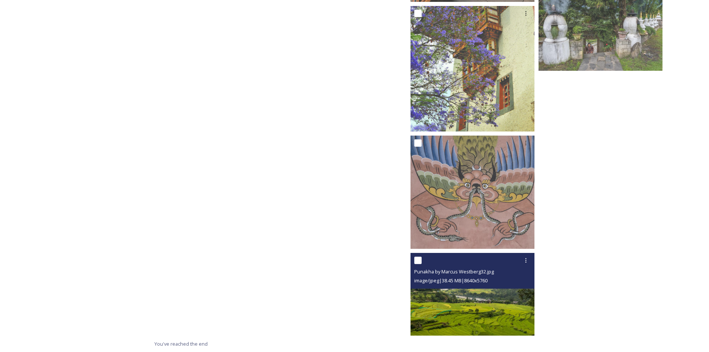
click at [500, 304] on img at bounding box center [473, 294] width 124 height 83
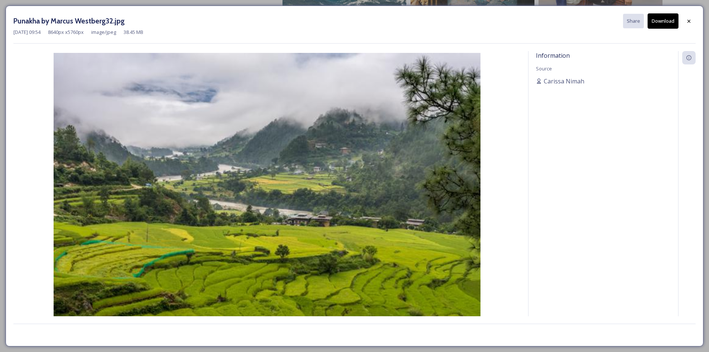
scroll to position [3983, 0]
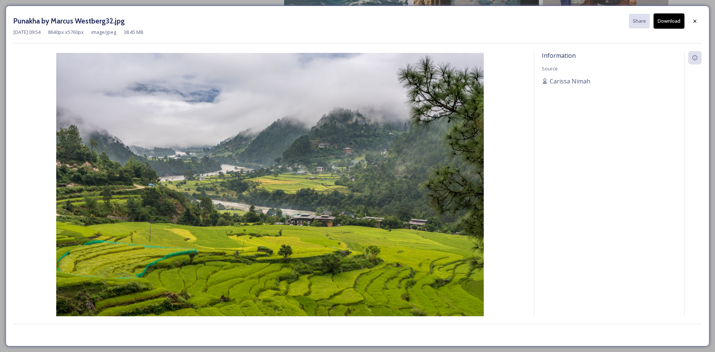
click at [671, 17] on button "Download" at bounding box center [668, 20] width 31 height 15
click at [696, 19] on icon at bounding box center [695, 21] width 6 height 6
